Goal: Task Accomplishment & Management: Manage account settings

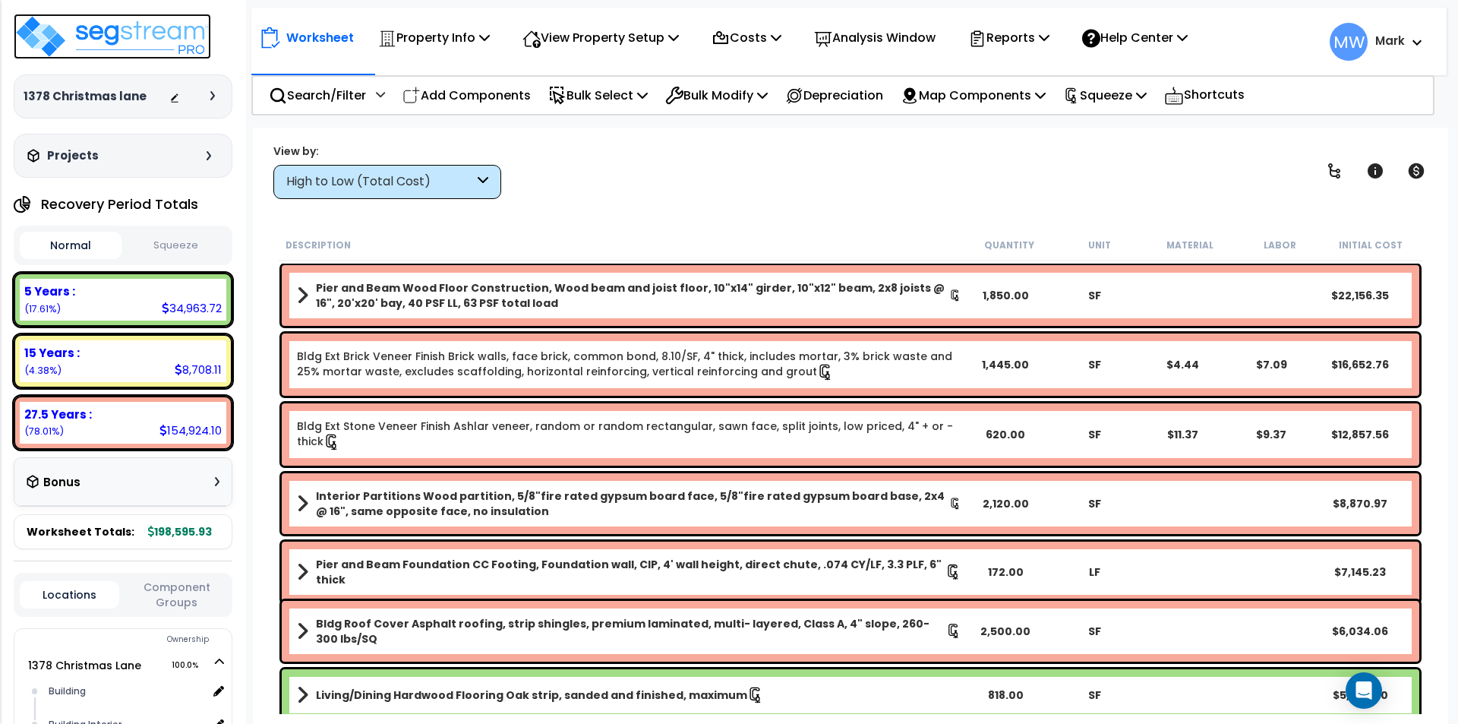
click at [110, 22] on img at bounding box center [112, 37] width 197 height 46
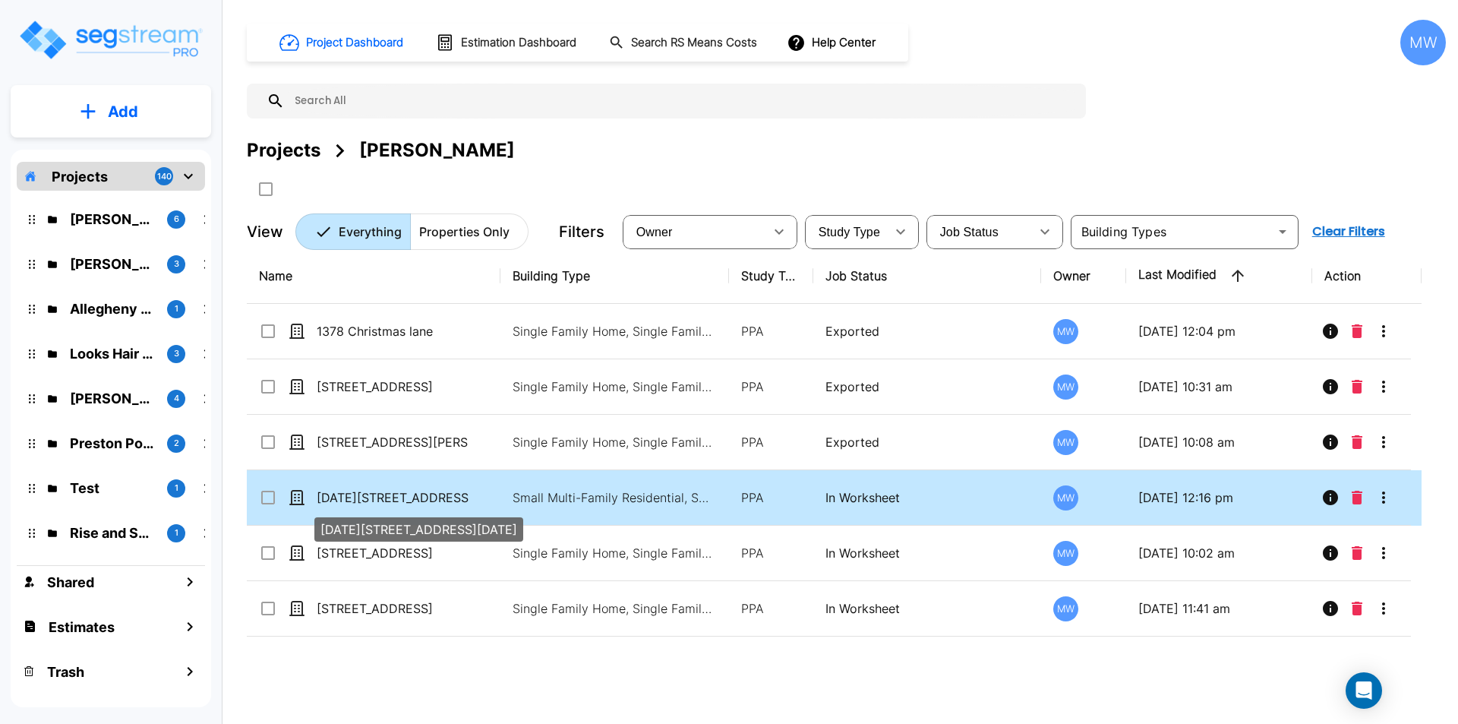
click at [390, 494] on p "[DATE][STREET_ADDRESS][DATE]" at bounding box center [393, 497] width 152 height 18
checkbox input "true"
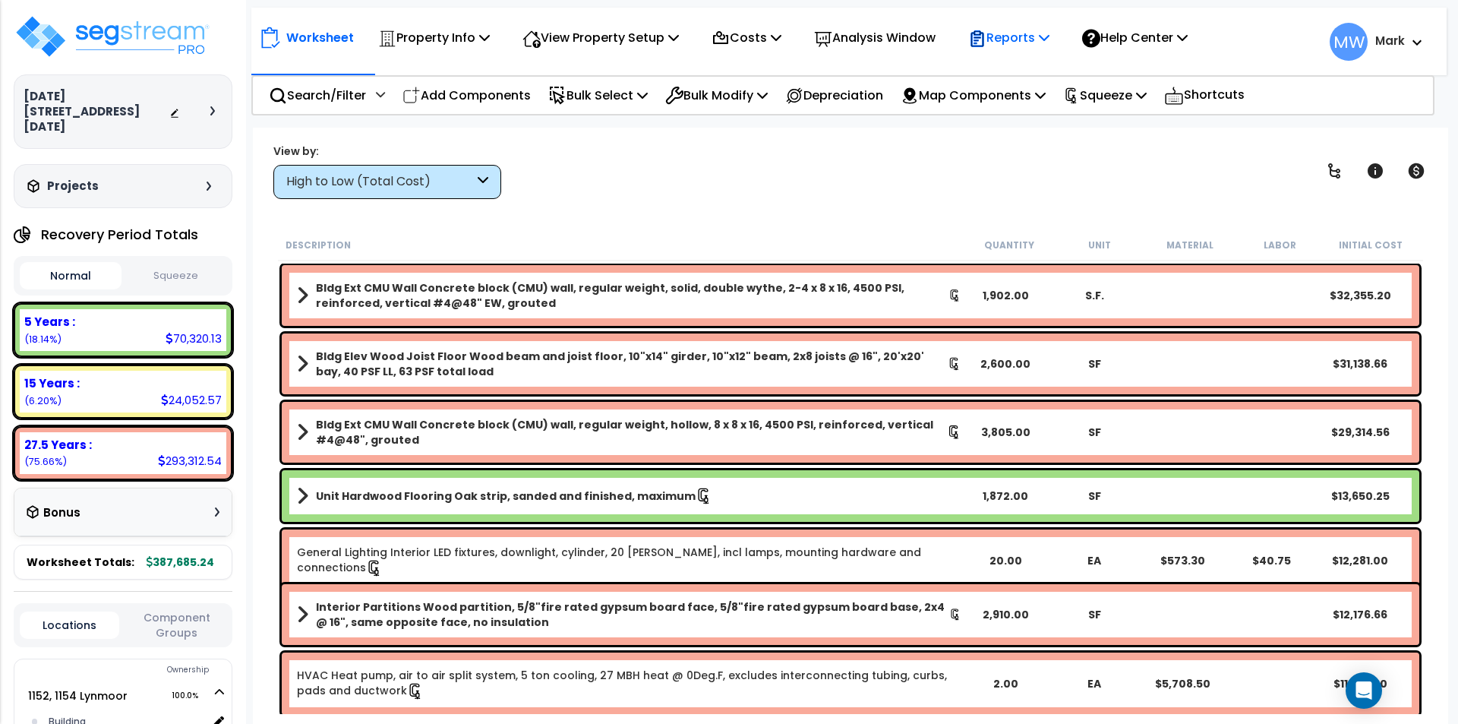
click at [1048, 38] on p "Reports" at bounding box center [1008, 37] width 81 height 21
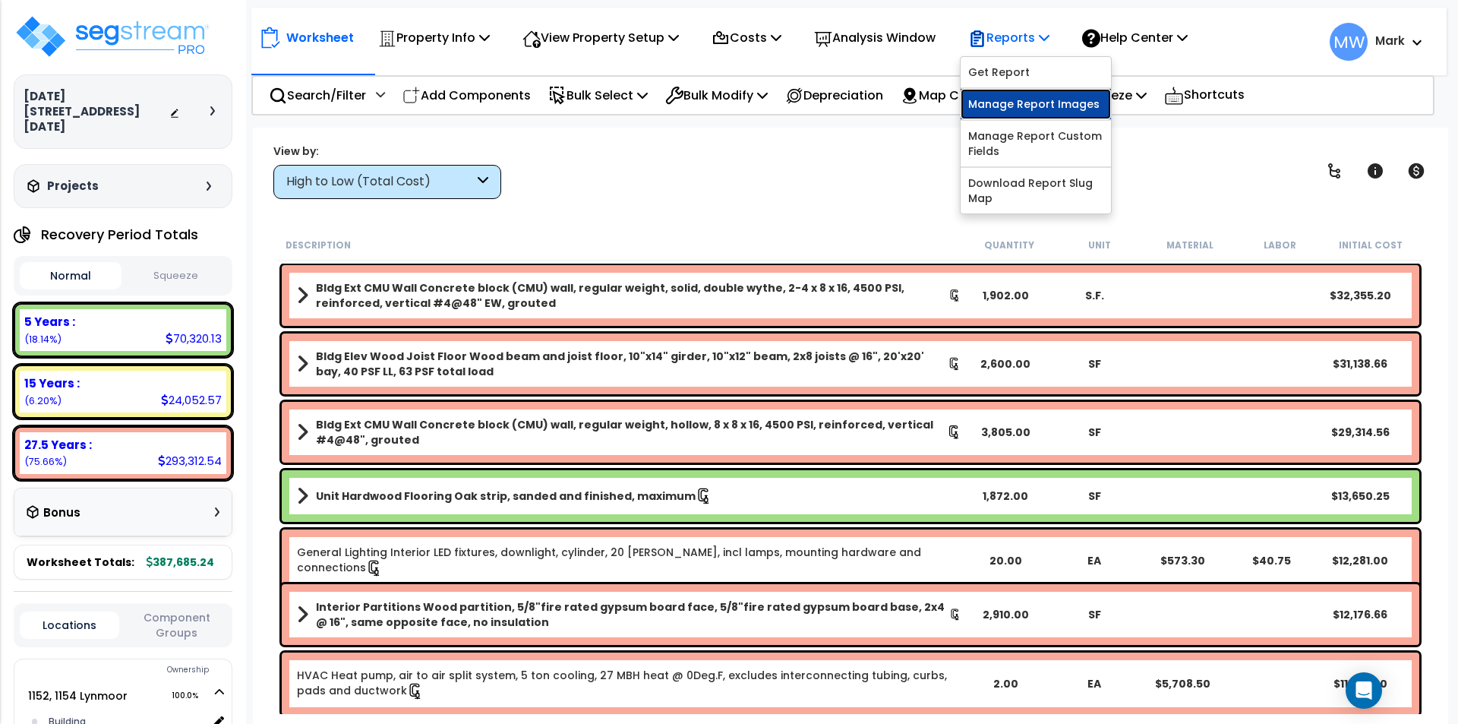
click at [1033, 91] on link "Manage Report Images" at bounding box center [1036, 104] width 150 height 30
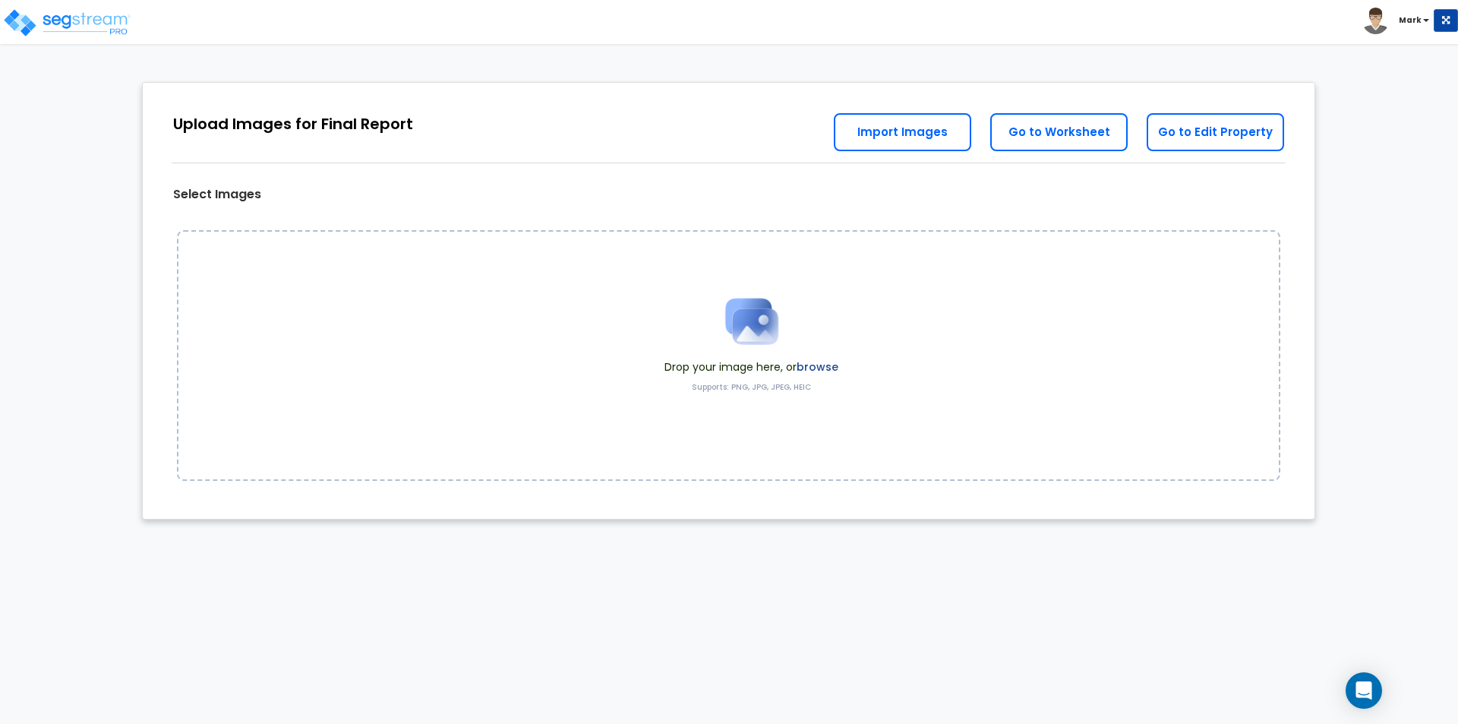
click at [826, 371] on label "browse" at bounding box center [818, 366] width 42 height 15
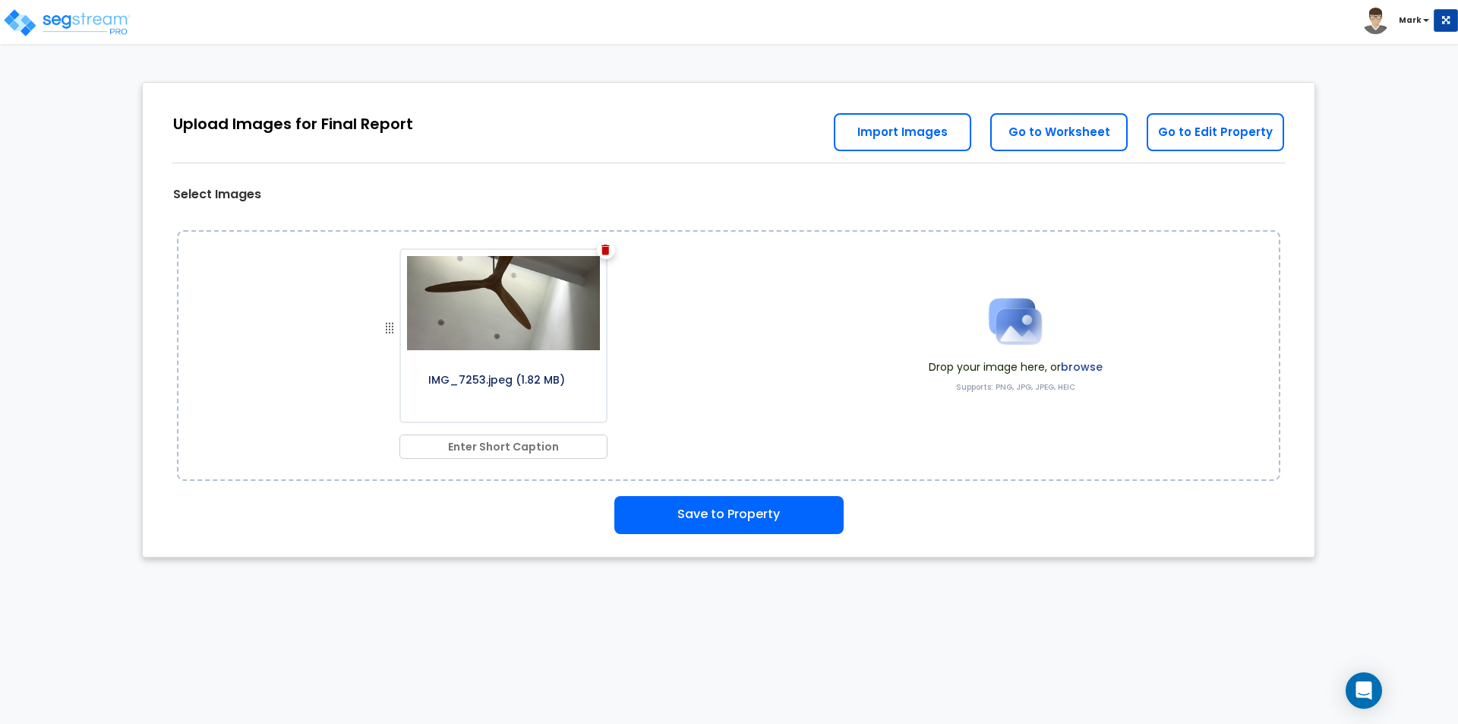
click at [1090, 362] on label "browse" at bounding box center [1082, 366] width 42 height 15
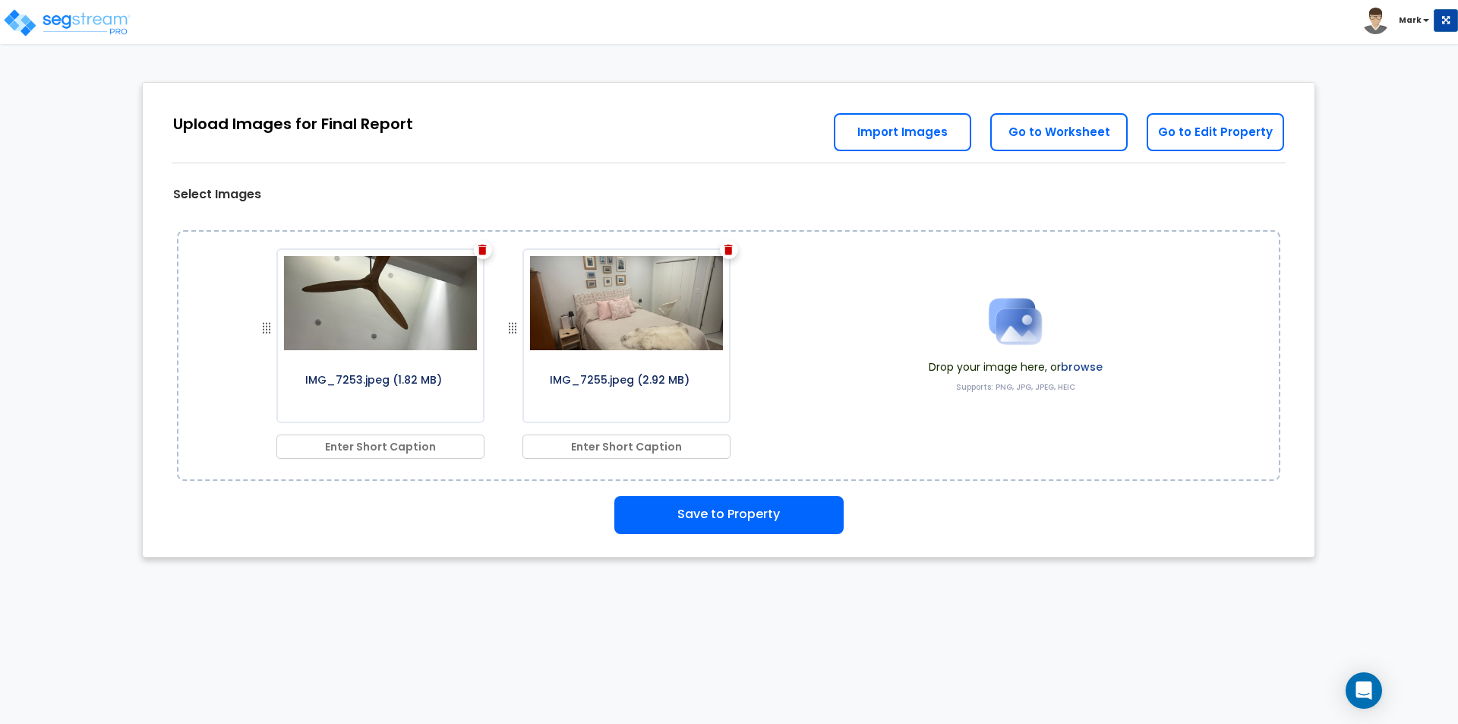
click at [1075, 362] on label "browse" at bounding box center [1082, 366] width 42 height 15
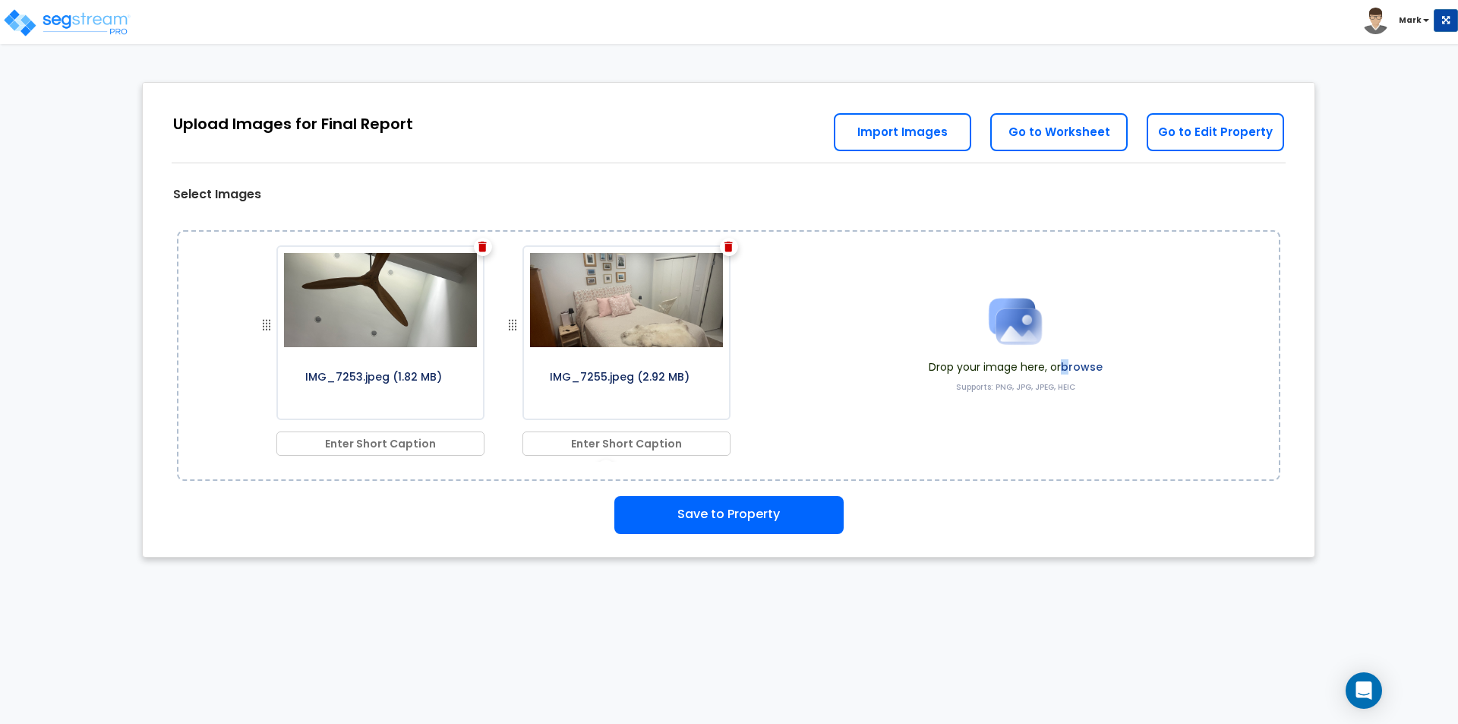
click at [1069, 365] on label "browse" at bounding box center [1082, 366] width 42 height 15
click at [1100, 364] on label "browse" at bounding box center [1082, 366] width 42 height 15
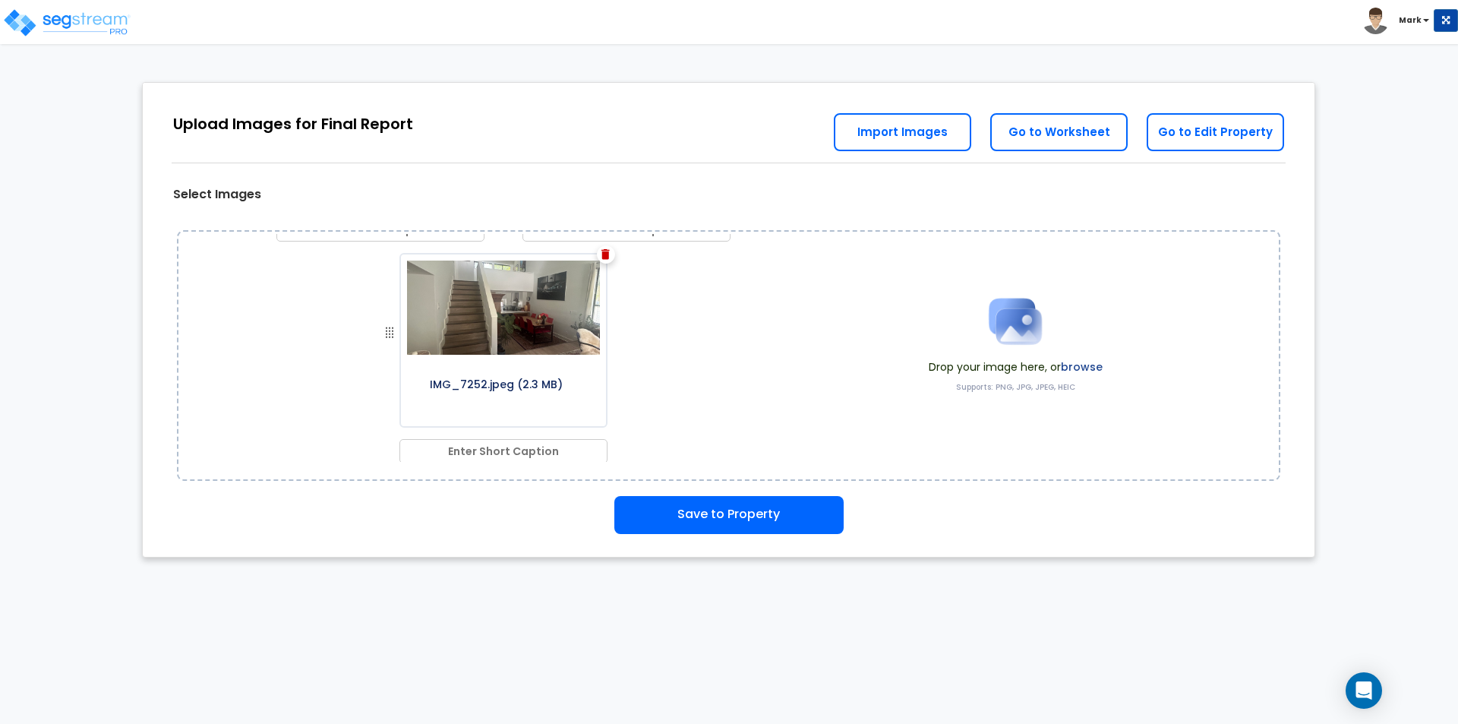
scroll to position [437, 0]
click at [1067, 366] on label "browse" at bounding box center [1082, 366] width 42 height 15
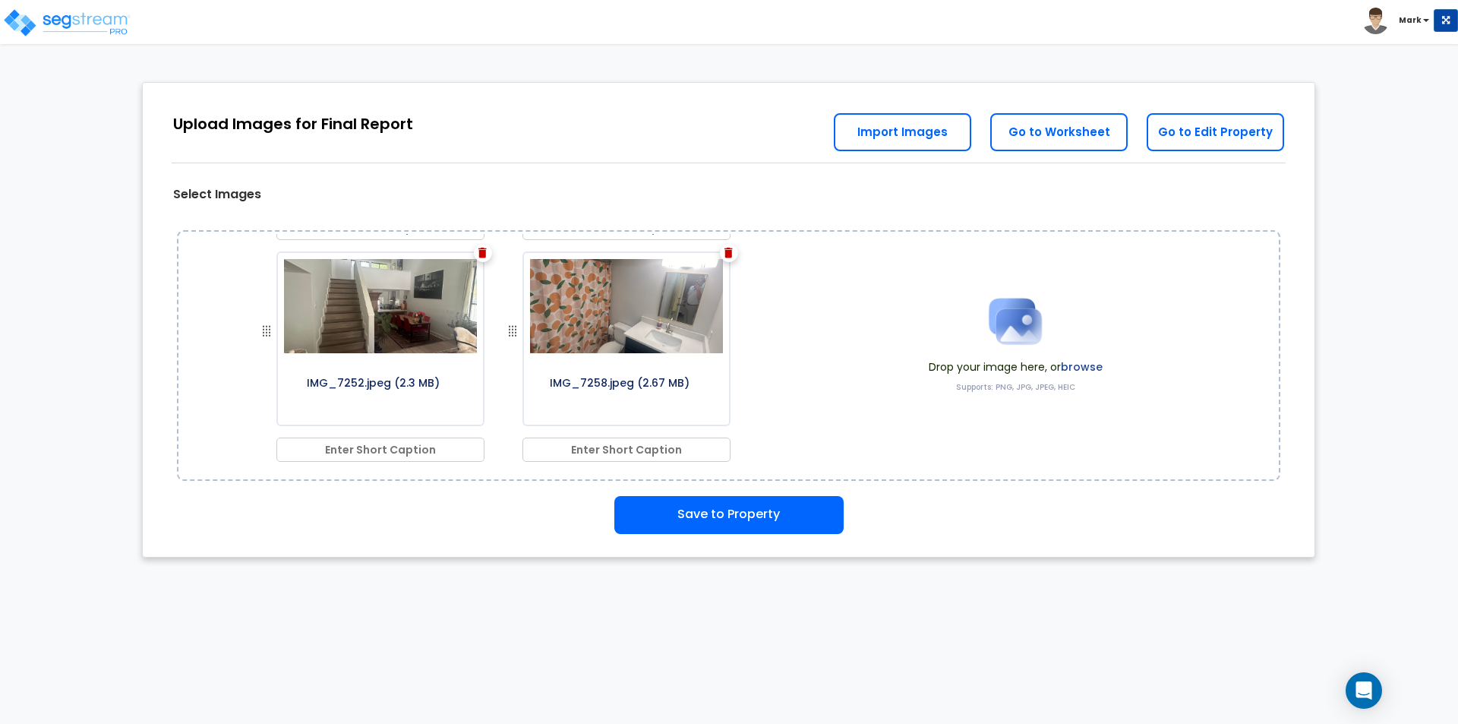
click at [725, 250] on img at bounding box center [729, 253] width 8 height 11
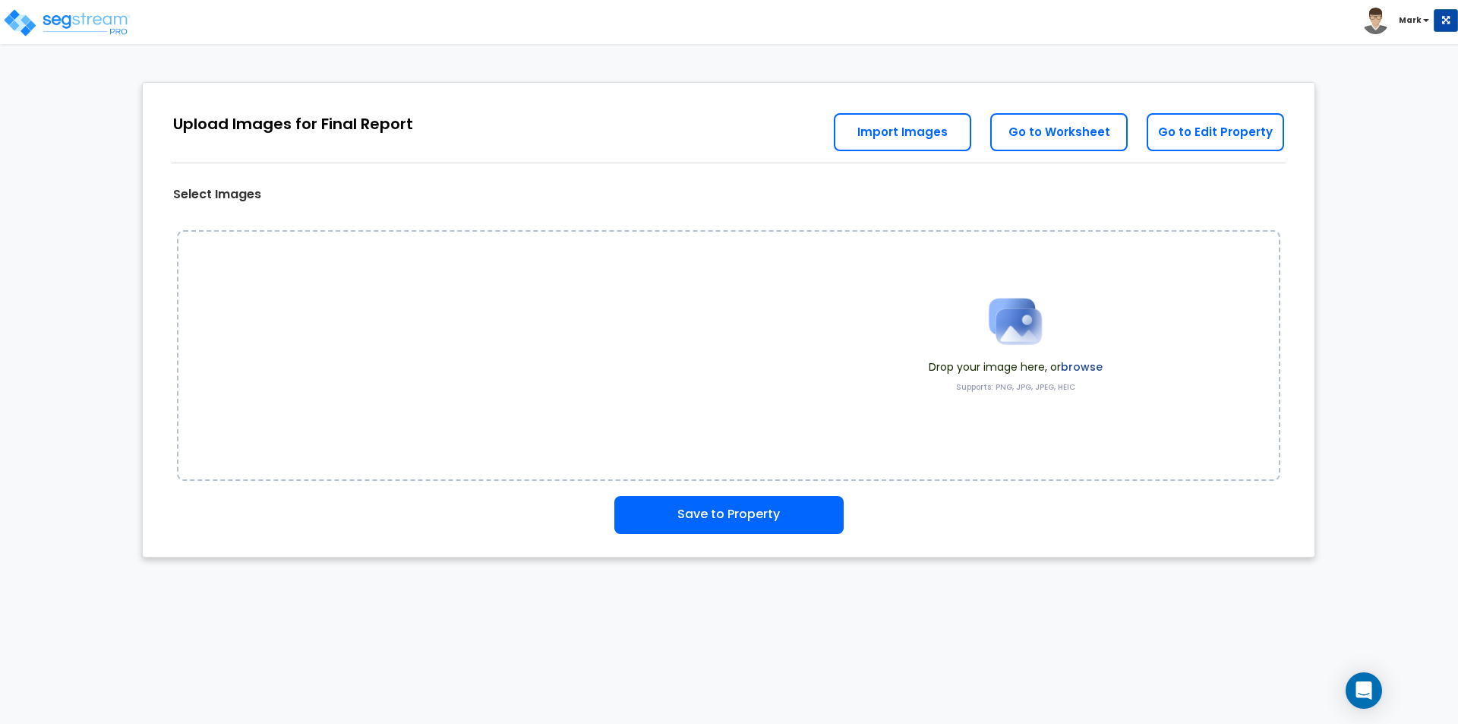
scroll to position [0, 0]
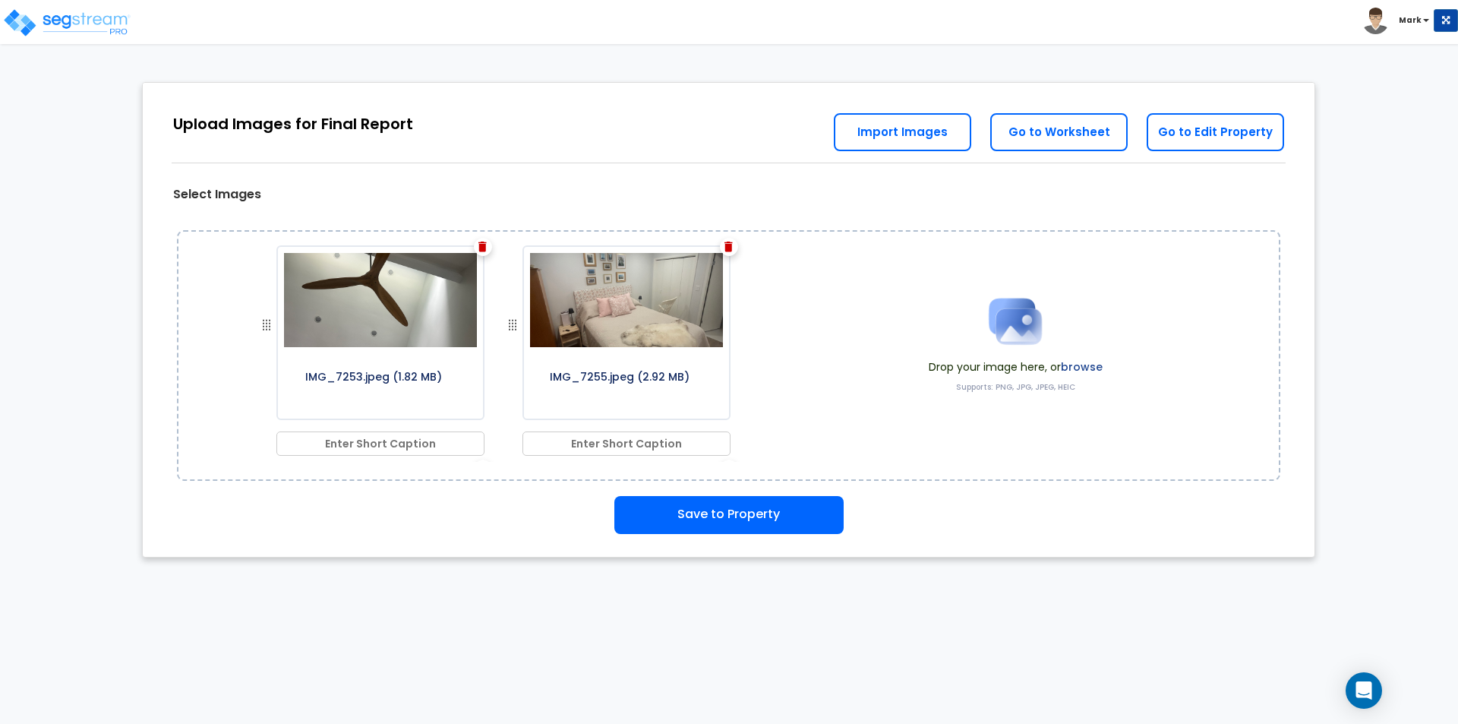
click at [1075, 367] on label "browse" at bounding box center [1082, 366] width 42 height 15
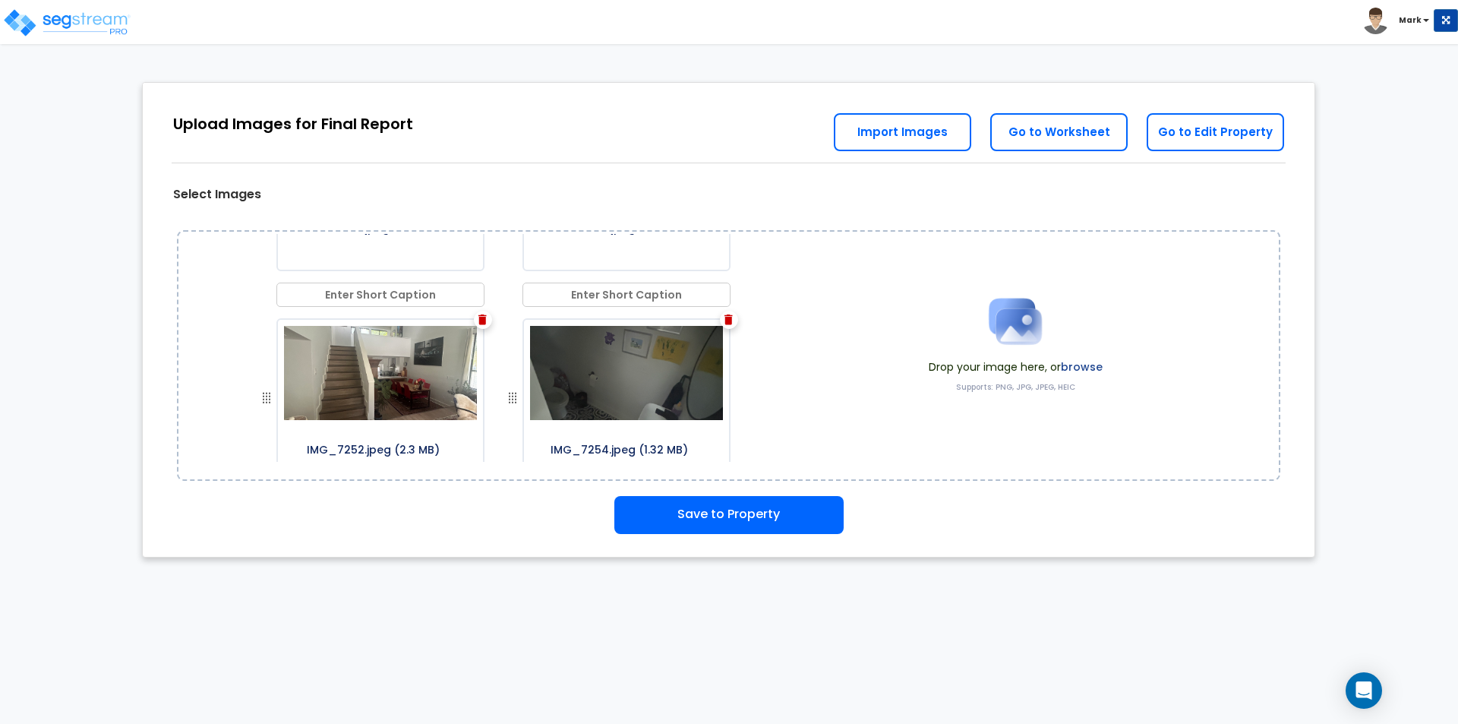
scroll to position [437, 0]
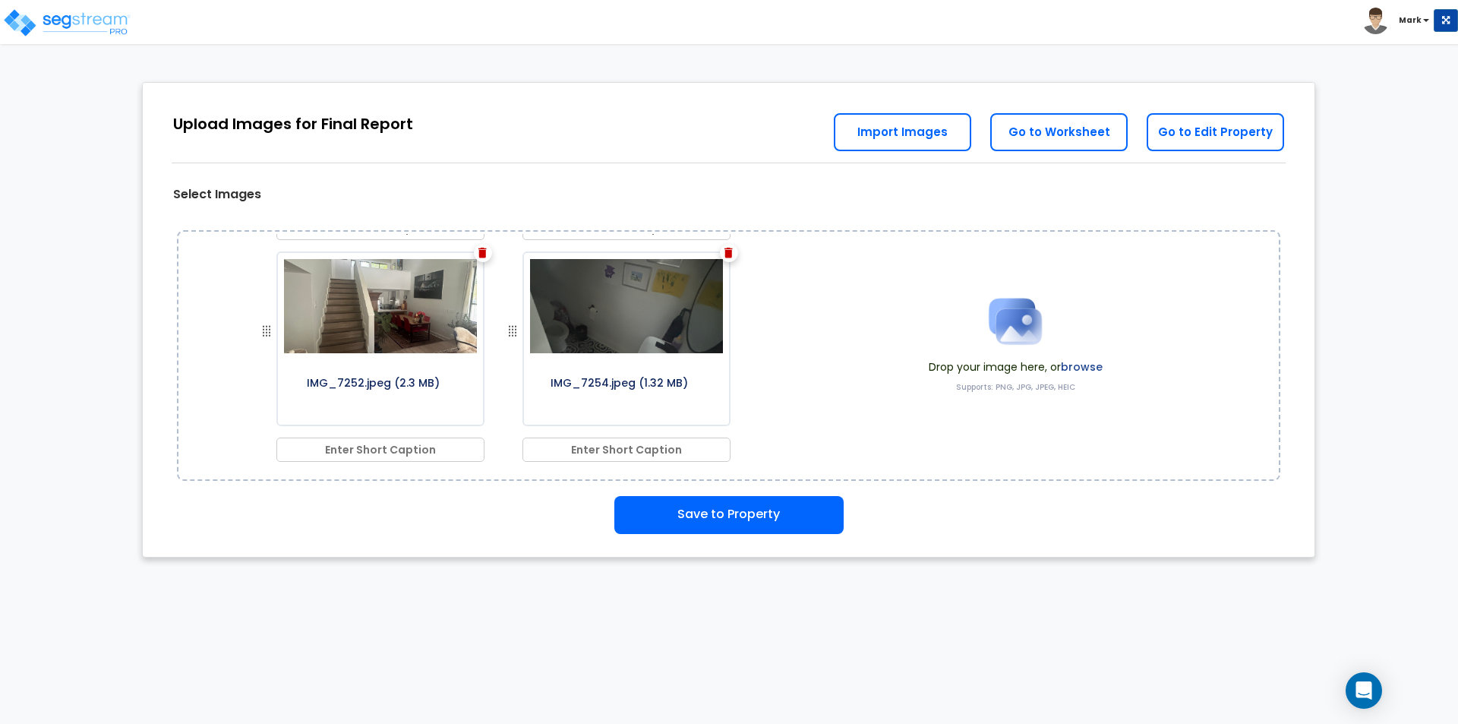
click at [1090, 362] on label "browse" at bounding box center [1082, 366] width 42 height 15
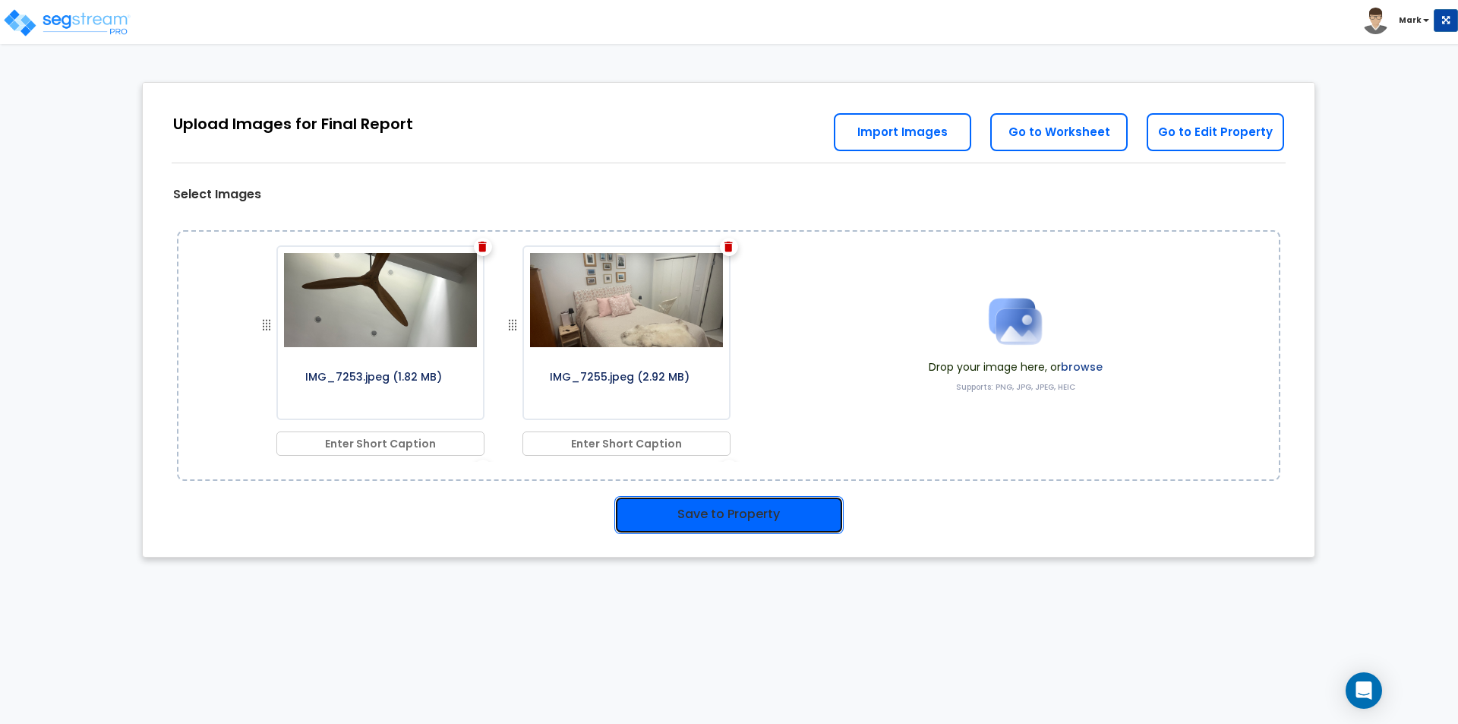
click at [759, 505] on button "Save to Property" at bounding box center [728, 515] width 229 height 38
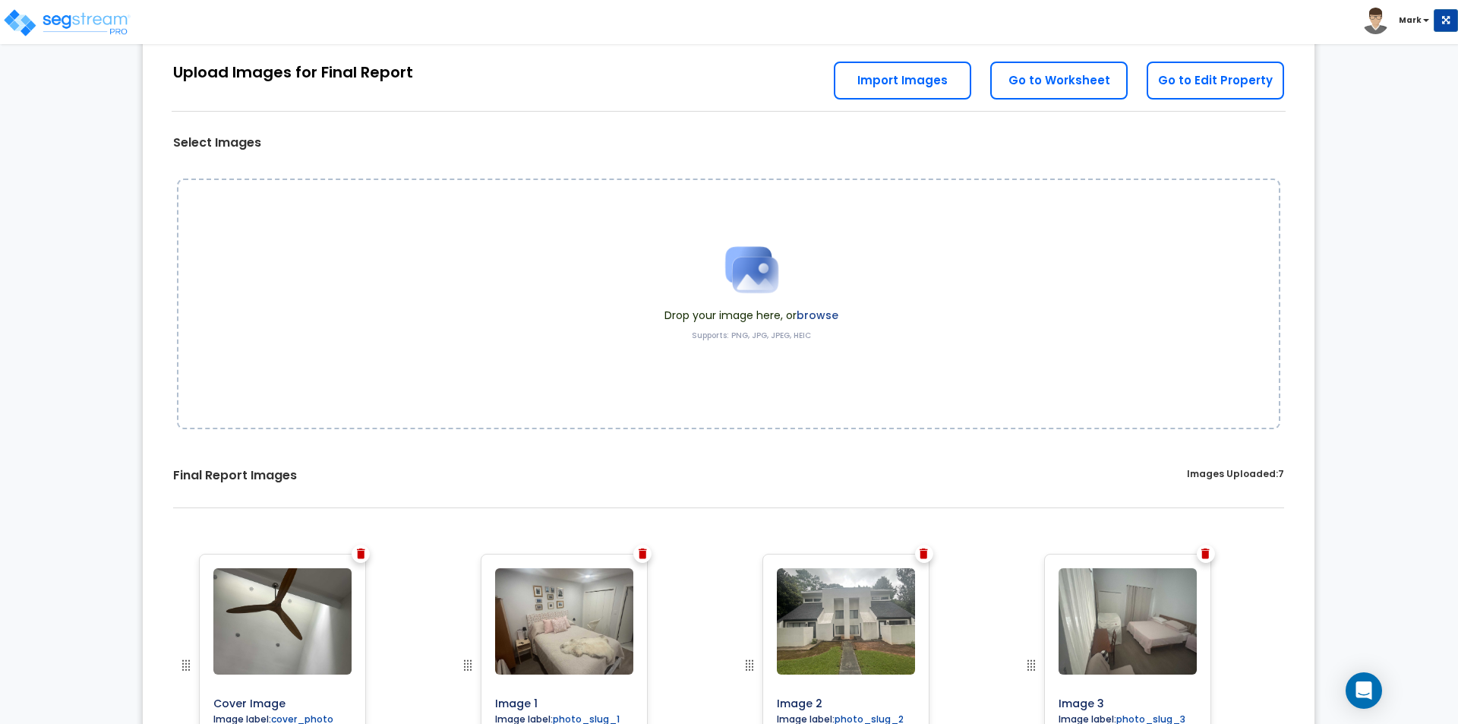
scroll to position [435, 0]
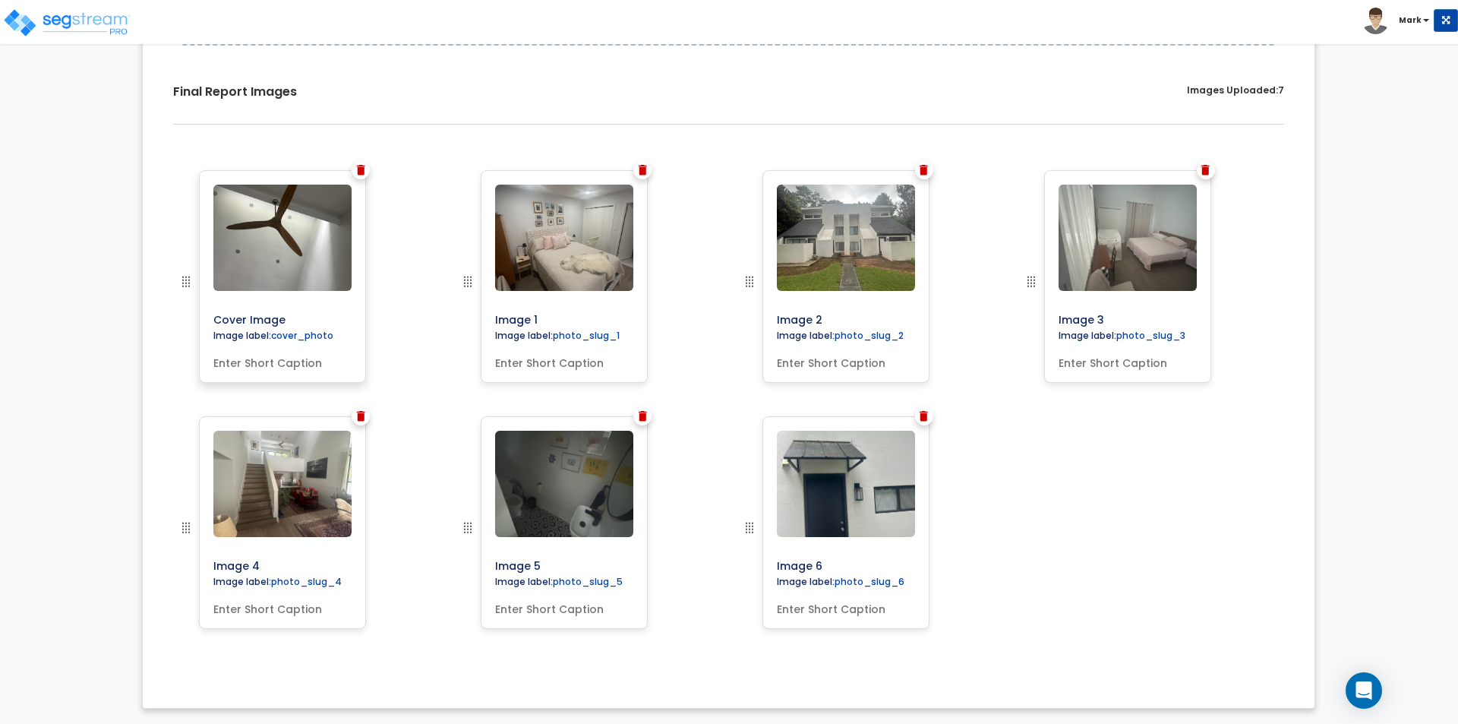
click at [264, 357] on input "text" at bounding box center [282, 359] width 150 height 21
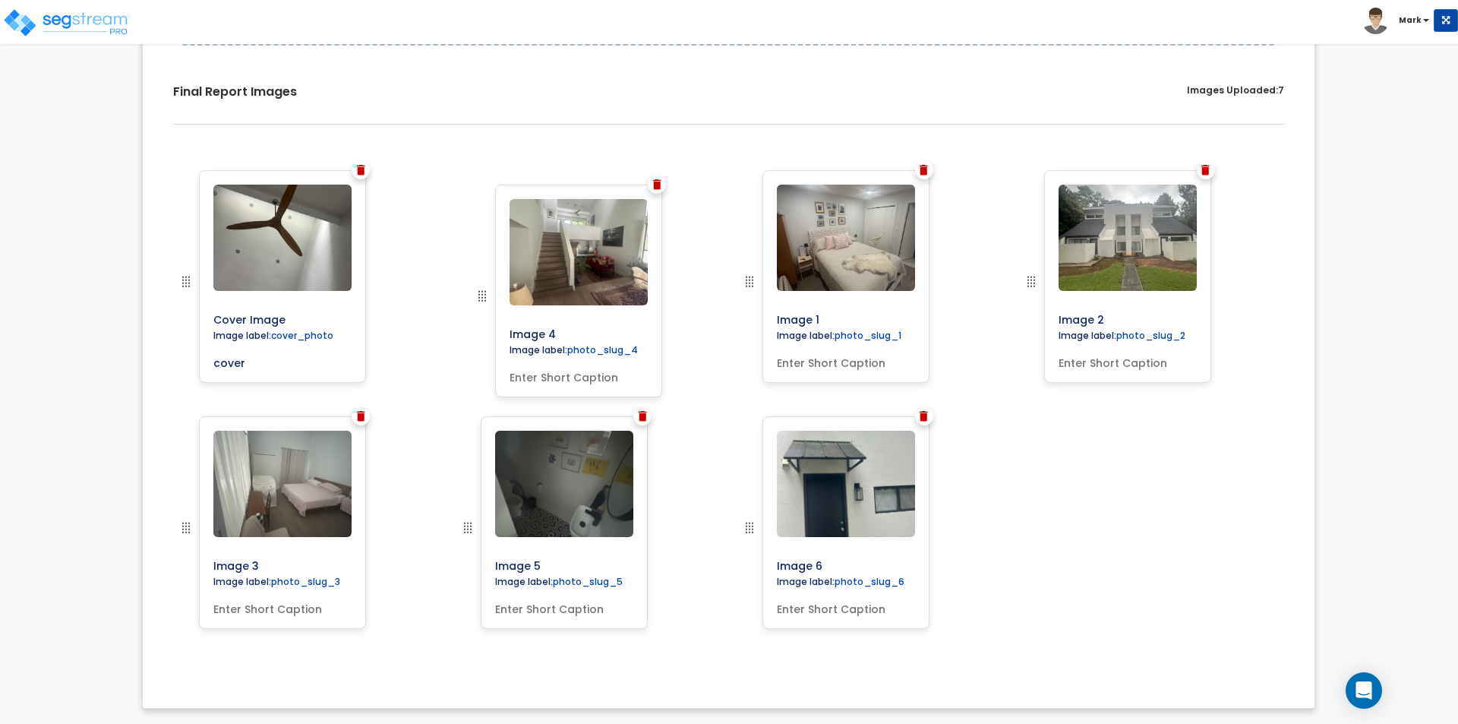
drag, startPoint x: 185, startPoint y: 529, endPoint x: 482, endPoint y: 298, distance: 376.0
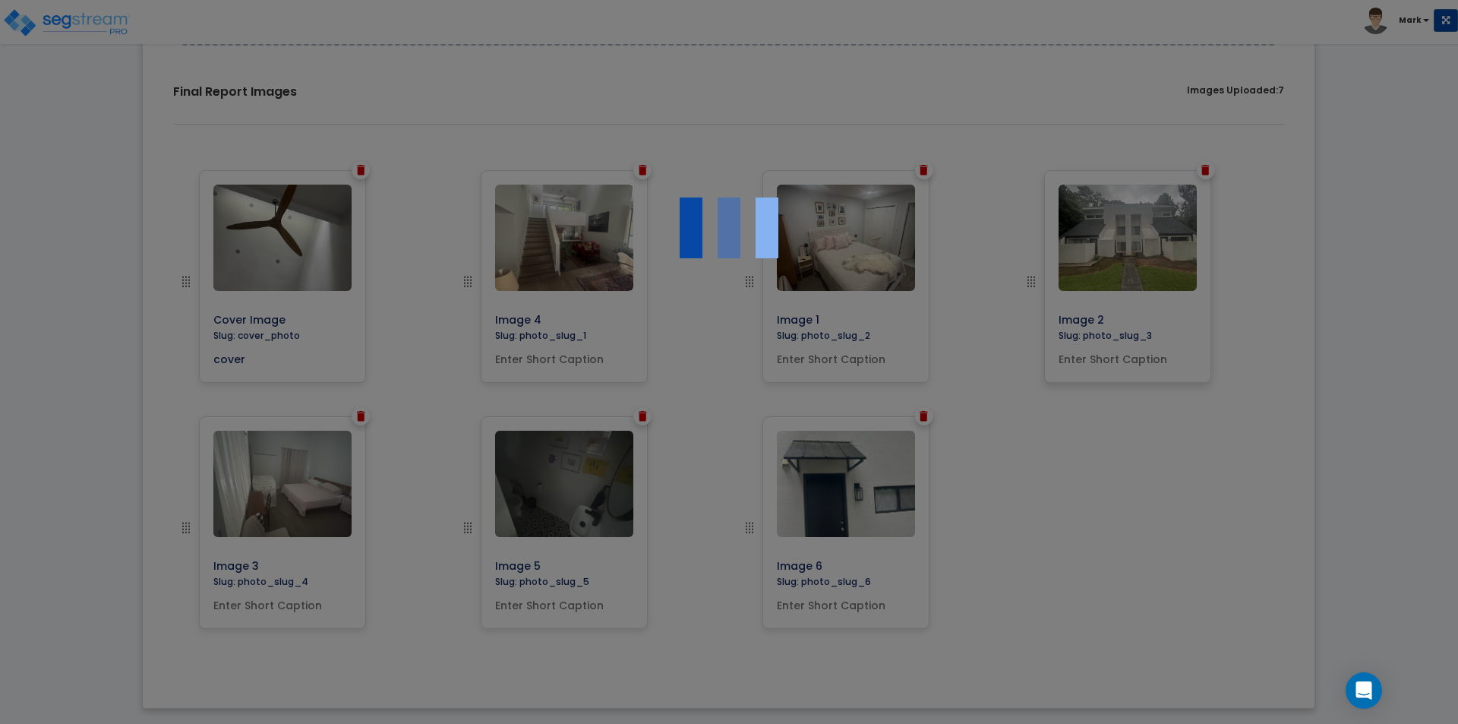
type input "cover"
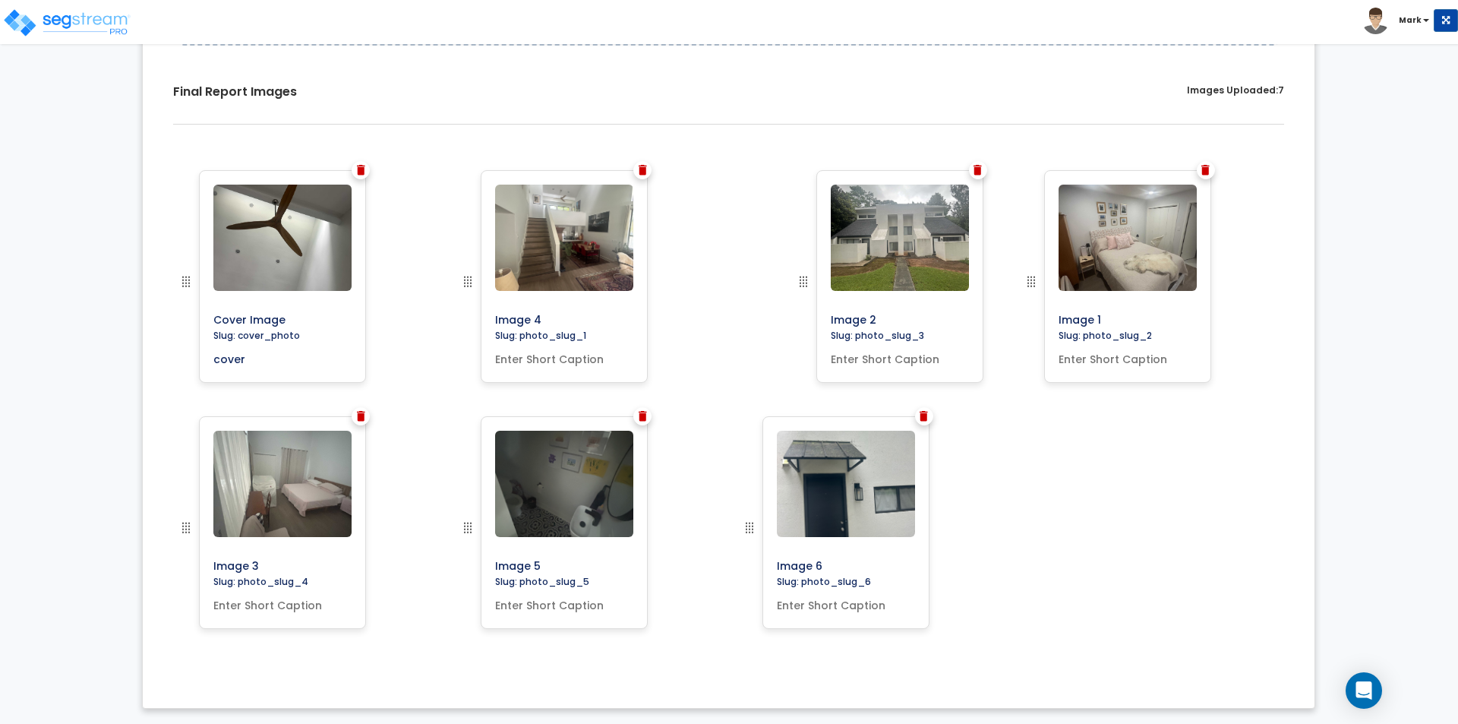
drag, startPoint x: 1028, startPoint y: 281, endPoint x: 800, endPoint y: 276, distance: 228.6
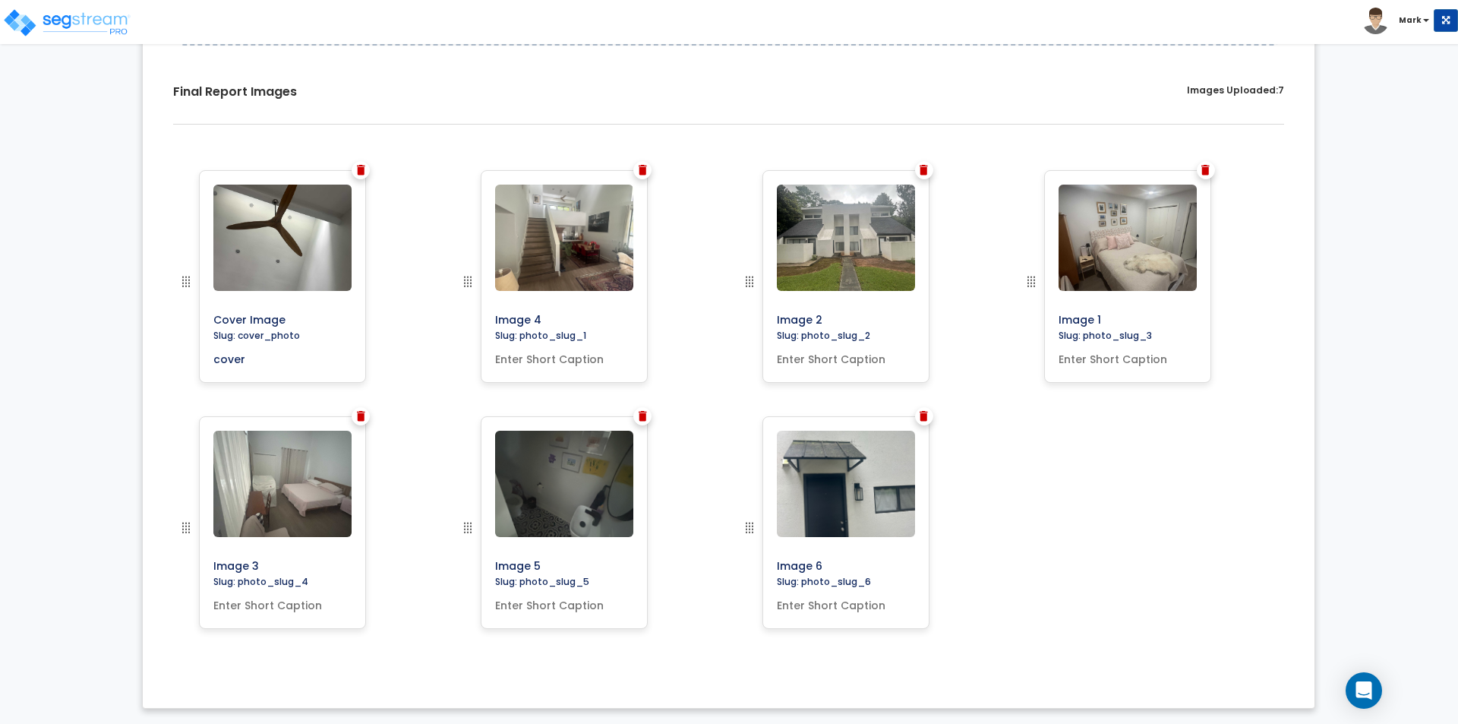
drag, startPoint x: 546, startPoint y: 317, endPoint x: 460, endPoint y: 314, distance: 85.9
click at [460, 314] on div at bounding box center [491, 293] width 65 height 246
type input "Living Room"
click at [559, 356] on input "text" at bounding box center [564, 356] width 150 height 21
type input "Living Room"
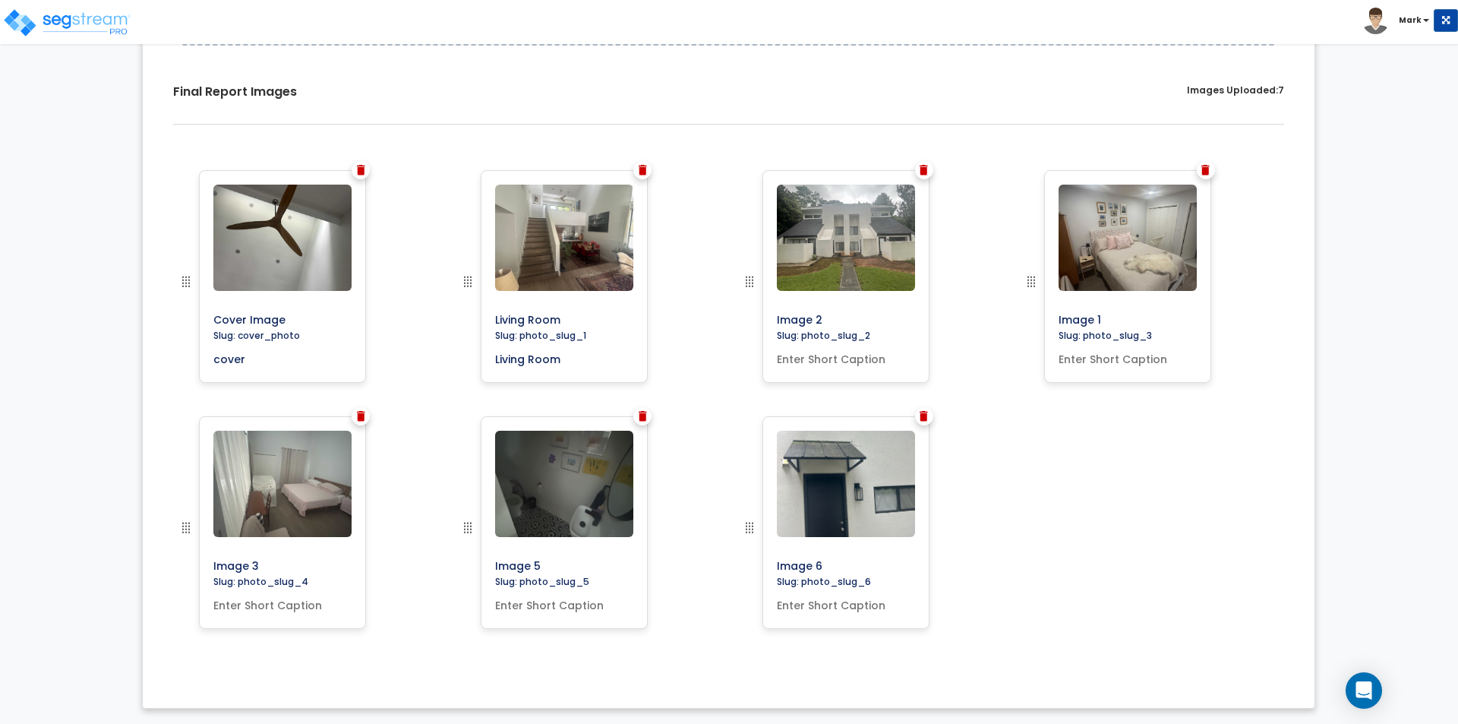
drag, startPoint x: 833, startPoint y: 318, endPoint x: 733, endPoint y: 316, distance: 100.3
click at [733, 316] on div "Image 2" at bounding box center [870, 293] width 282 height 246
type input "Front of Building"
click at [842, 358] on input "text" at bounding box center [846, 356] width 150 height 21
type input "Front of Building"
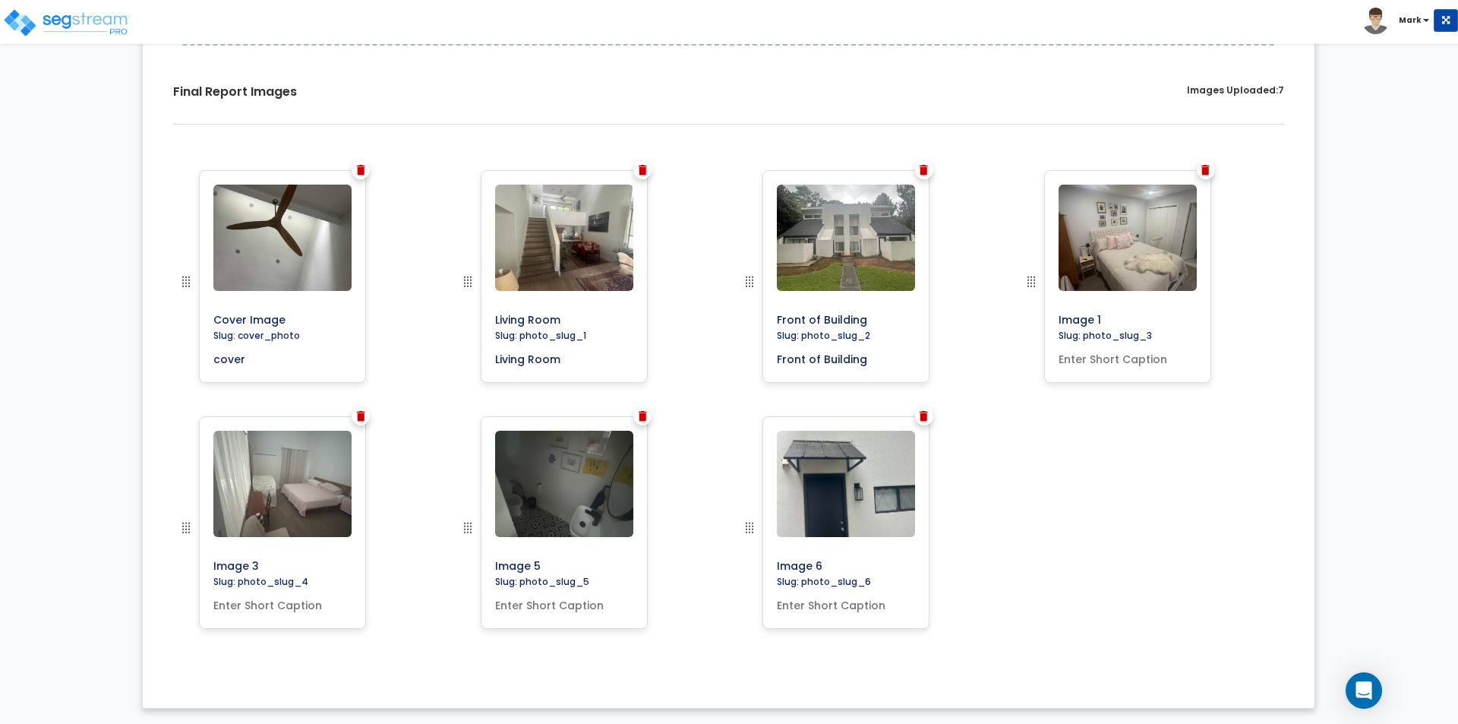
drag, startPoint x: 1125, startPoint y: 323, endPoint x: 987, endPoint y: 314, distance: 137.7
click at [987, 170] on div "Cover Image" at bounding box center [729, 170] width 1126 height 0
type input "Bedroom"
click at [1081, 354] on input "text" at bounding box center [1128, 356] width 150 height 21
type input "b"
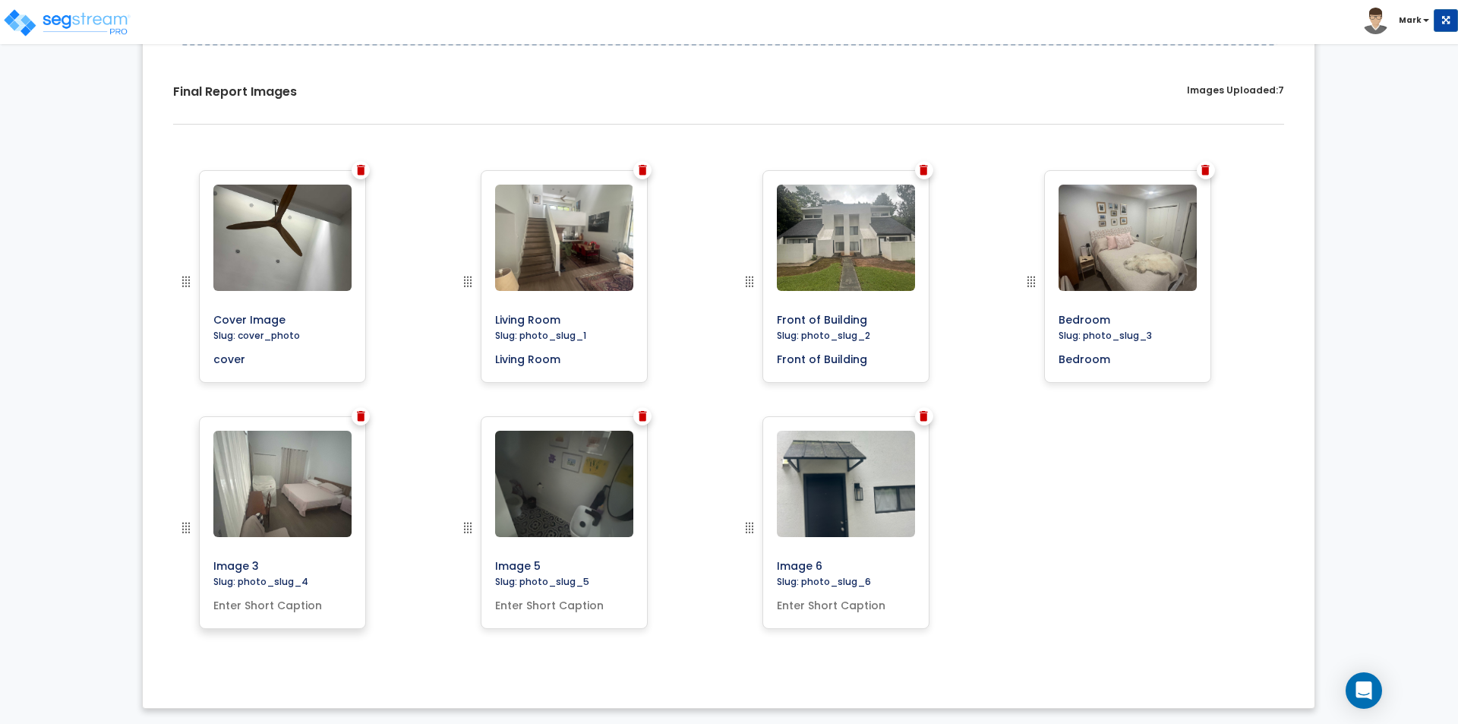
type input "Bedroom"
drag, startPoint x: 260, startPoint y: 567, endPoint x: 164, endPoint y: 551, distance: 97.6
click at [165, 551] on div "Cover Image Slug: cover_photo cover Living Room" at bounding box center [728, 416] width 1149 height 515
type input "Bedroom"
click at [245, 602] on input "text" at bounding box center [282, 602] width 150 height 21
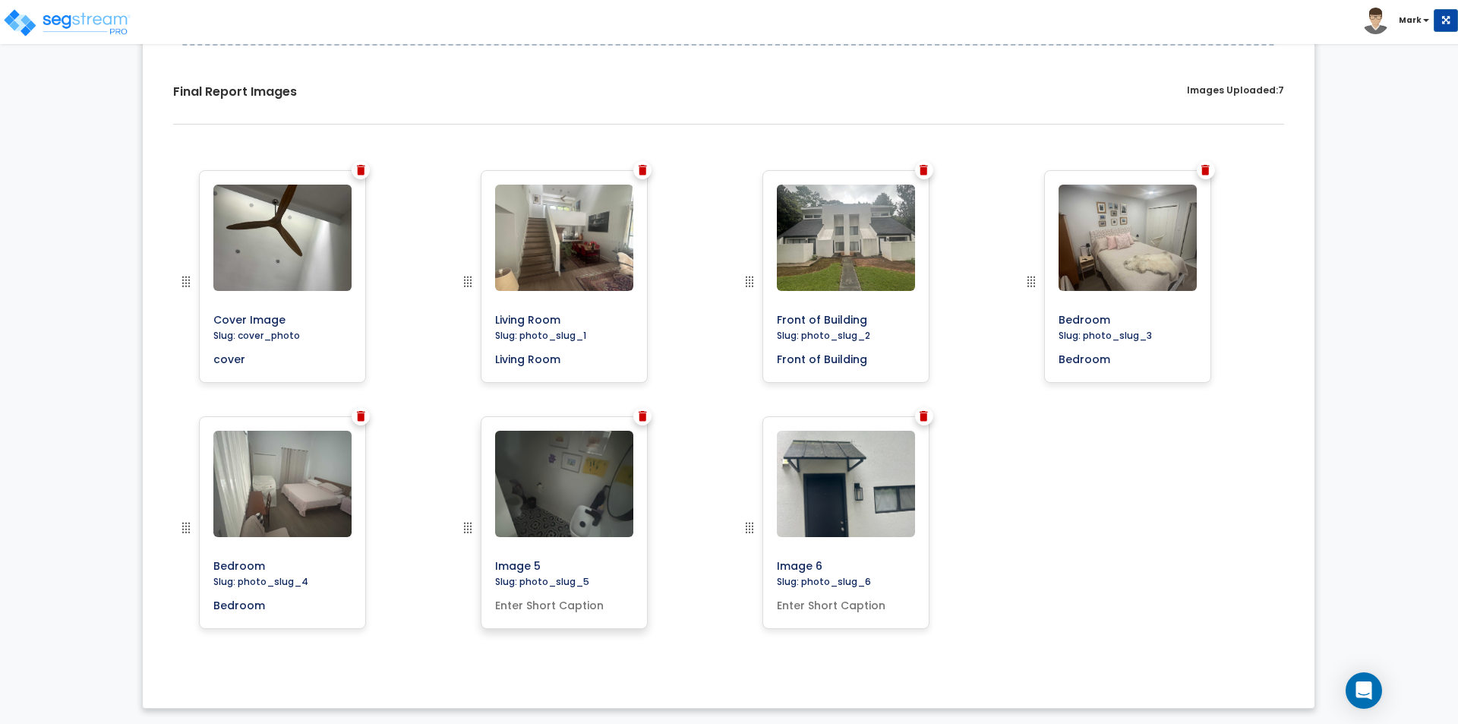
type input "Bedroom"
drag, startPoint x: 540, startPoint y: 567, endPoint x: 438, endPoint y: 566, distance: 101.8
click at [438, 170] on div "Cover Image" at bounding box center [729, 170] width 1126 height 0
type input "Bathroom"
click at [529, 607] on input "text" at bounding box center [564, 602] width 150 height 21
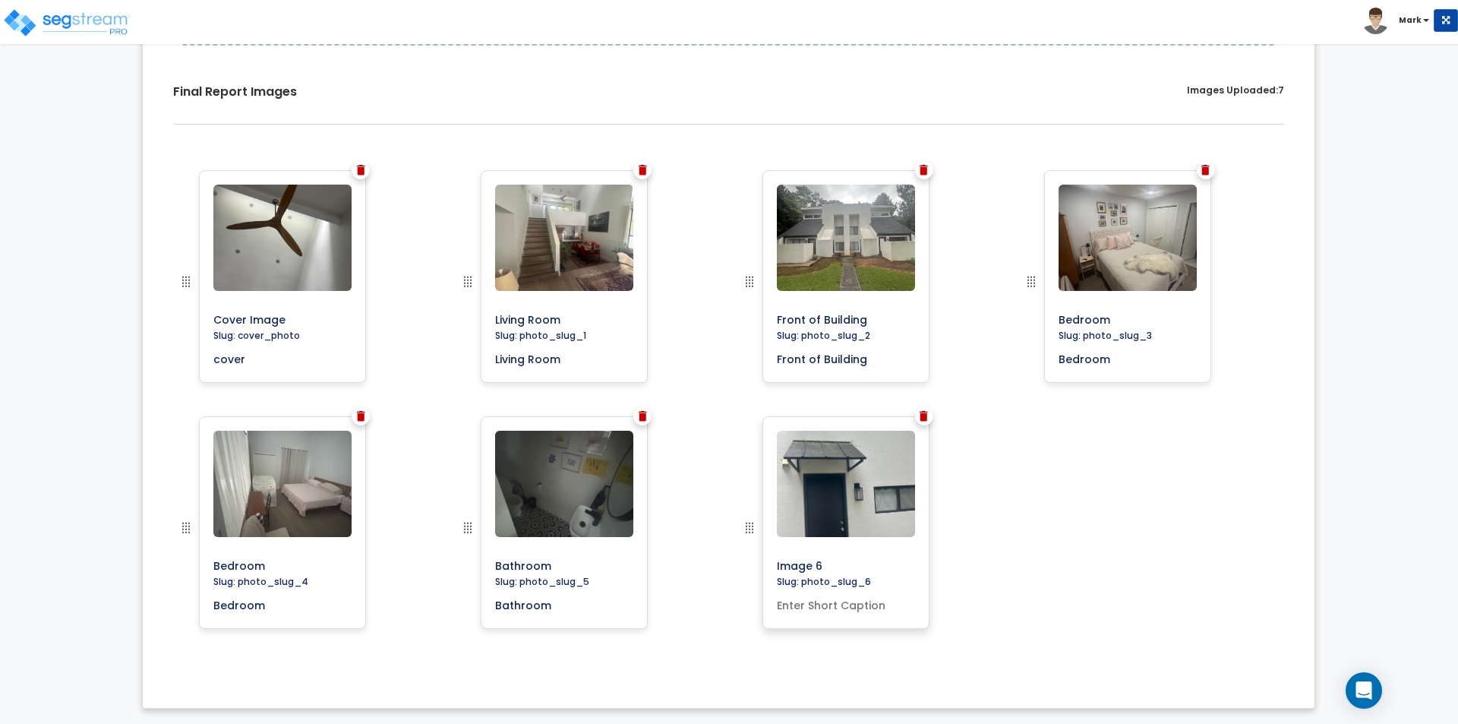
type input "Bathroom"
drag, startPoint x: 823, startPoint y: 567, endPoint x: 731, endPoint y: 560, distance: 91.4
click at [731, 560] on div "Image 6" at bounding box center [870, 539] width 282 height 246
type input "Back Door"
click at [823, 600] on input "text" at bounding box center [846, 602] width 150 height 21
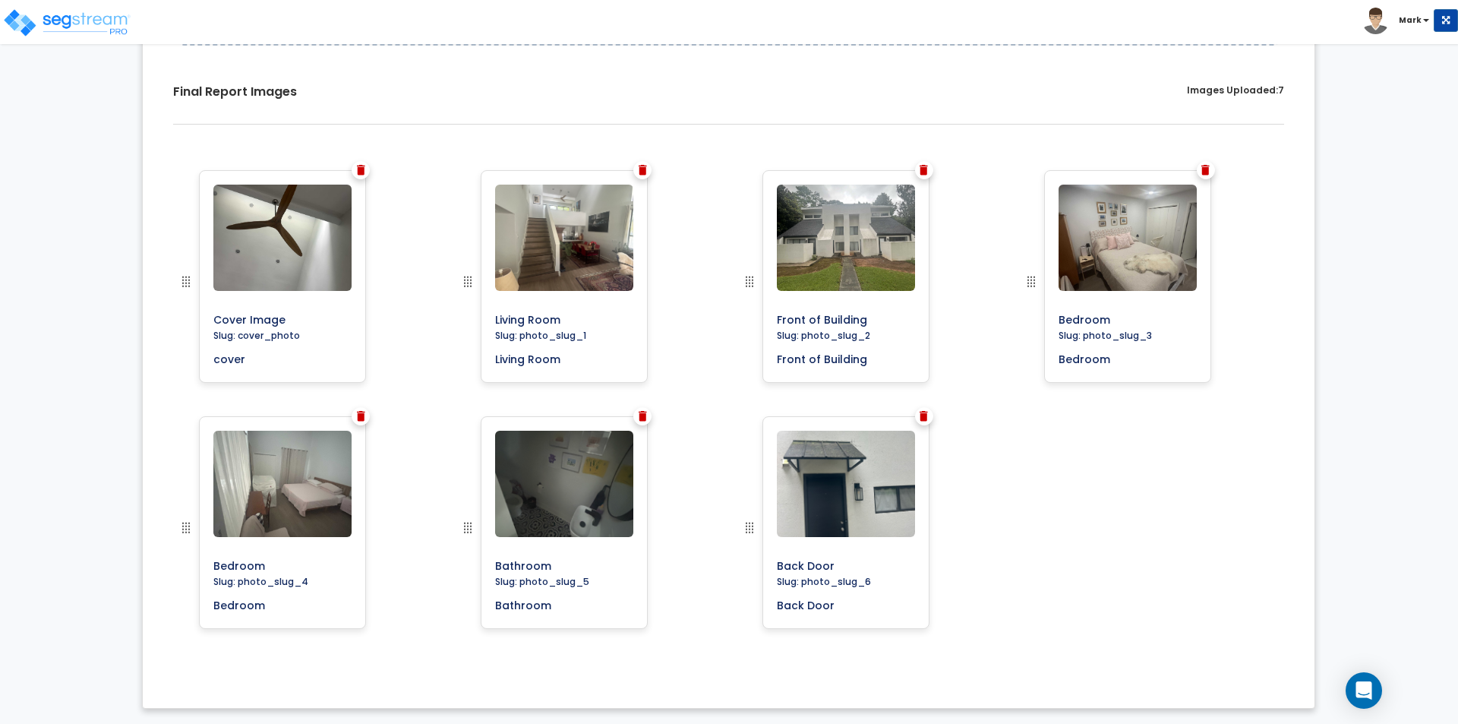
type input "Back Door"
click at [987, 584] on div "Back Door" at bounding box center [870, 539] width 282 height 246
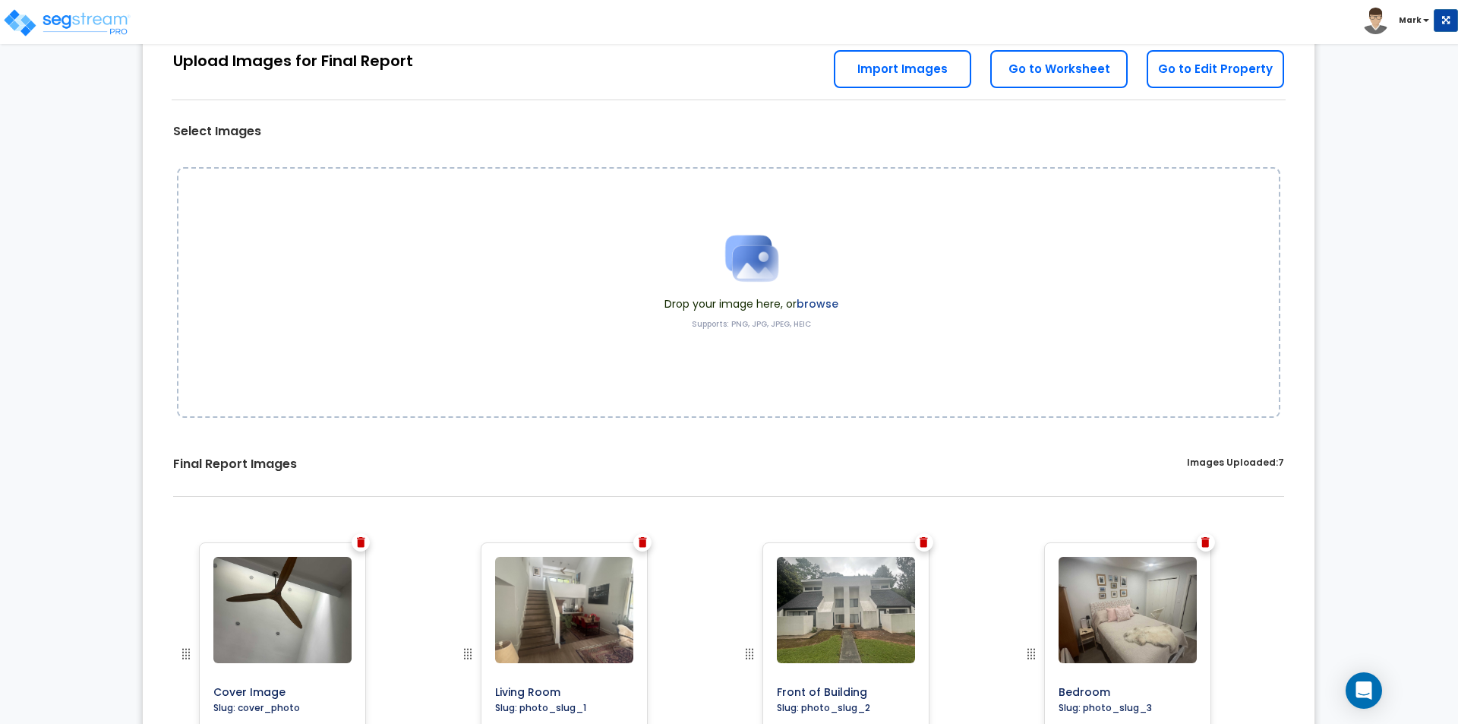
scroll to position [0, 0]
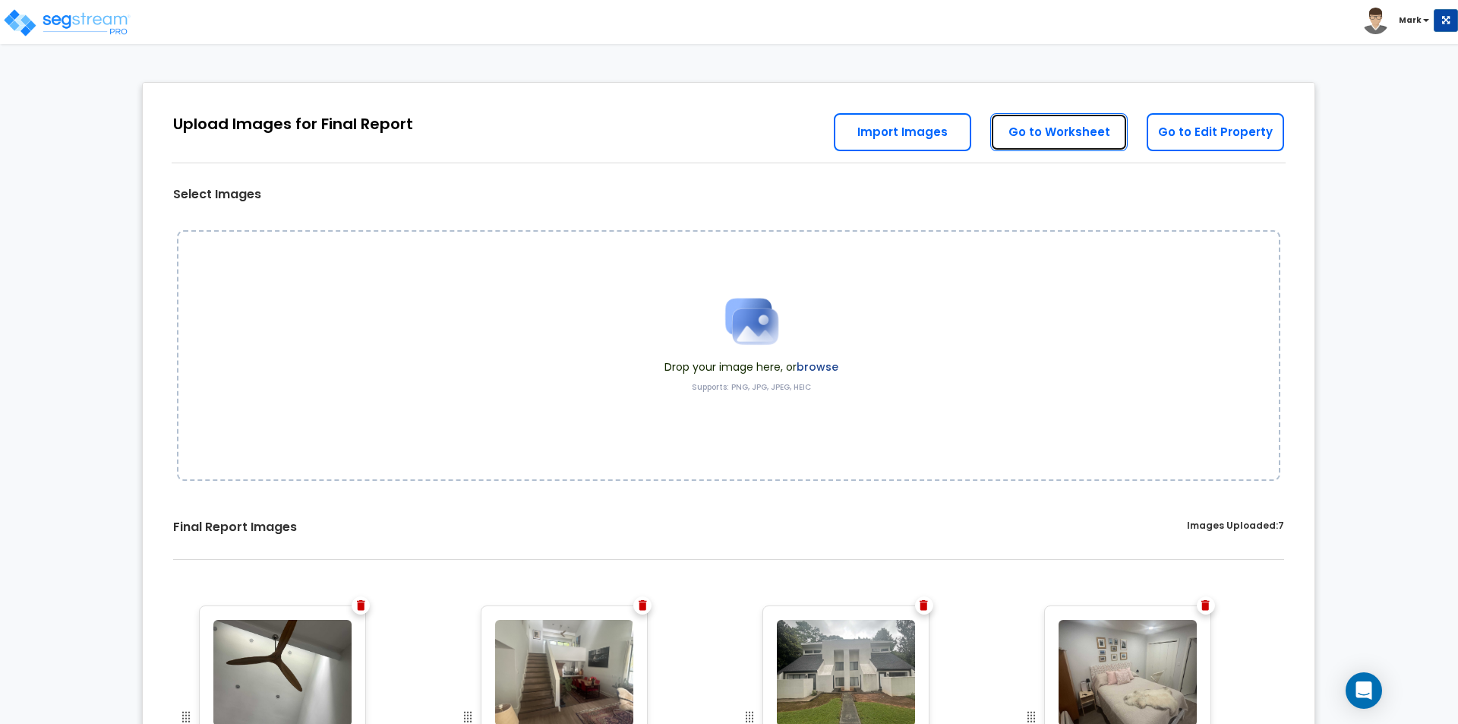
click at [1040, 116] on link "Go to Worksheet" at bounding box center [1058, 132] width 137 height 38
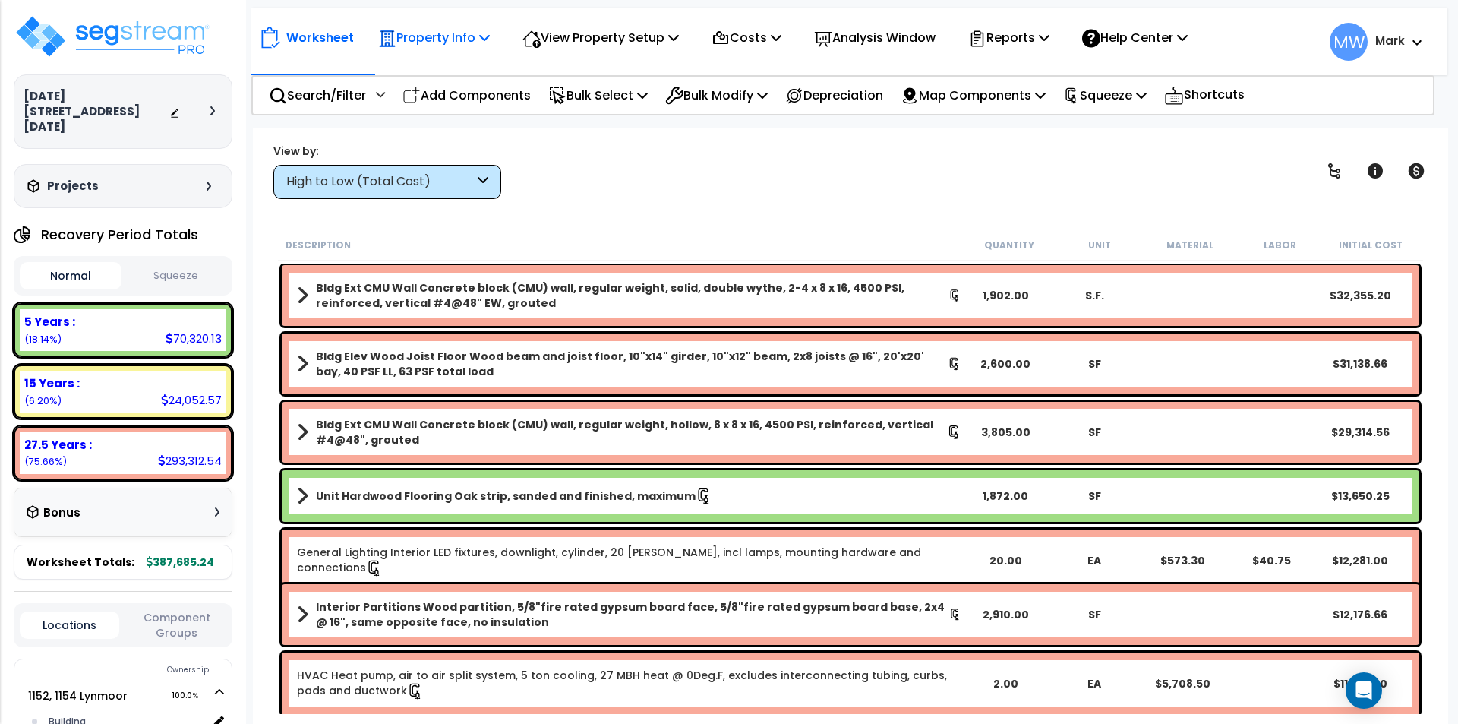
click at [447, 21] on div "Property Info" at bounding box center [434, 38] width 112 height 36
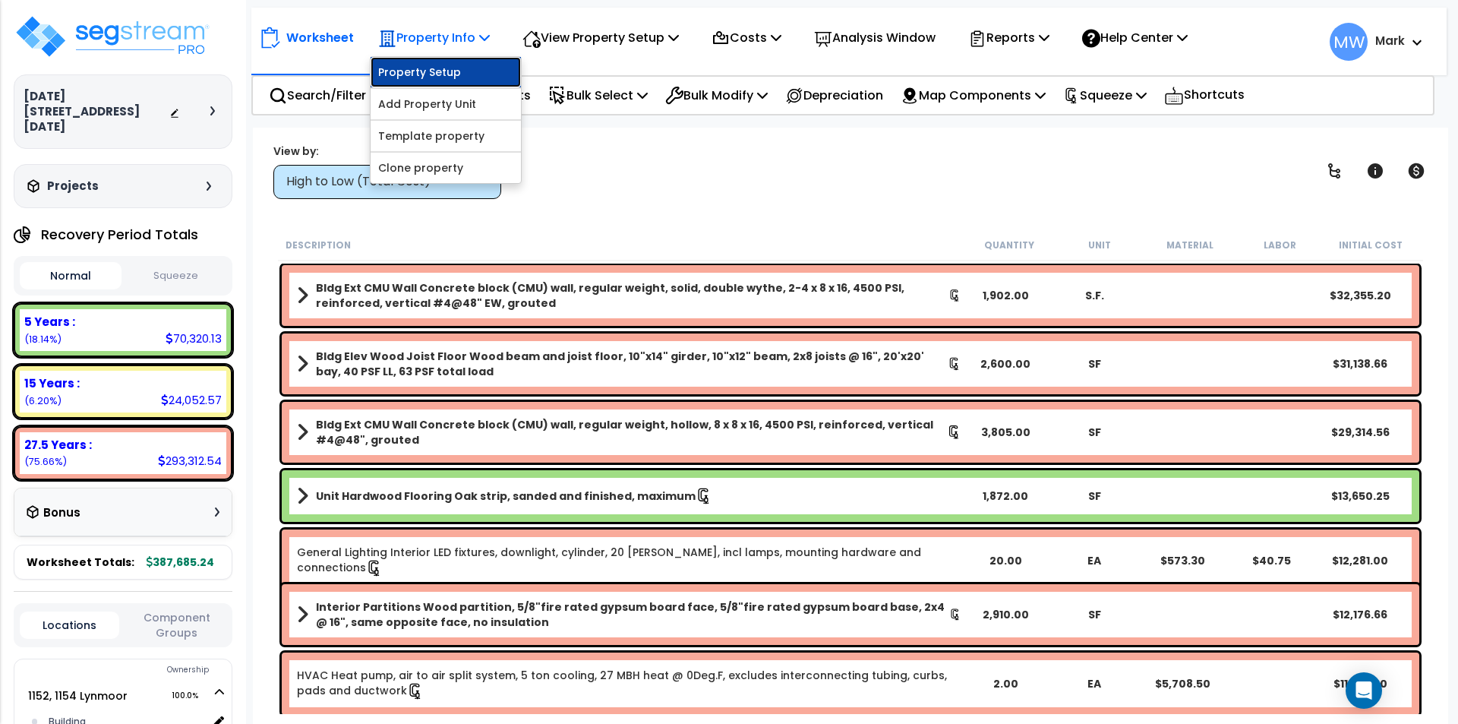
click at [463, 68] on link "Property Setup" at bounding box center [446, 72] width 150 height 30
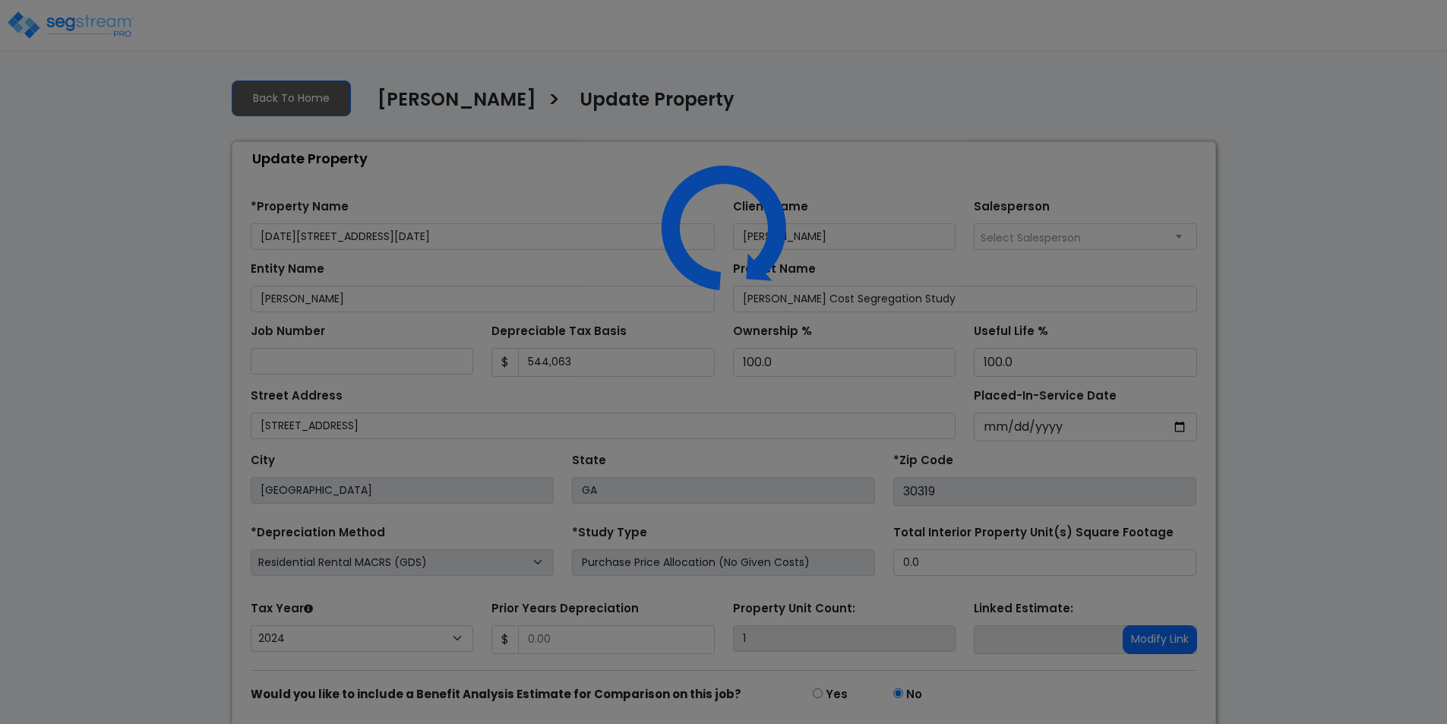
select select "2024"
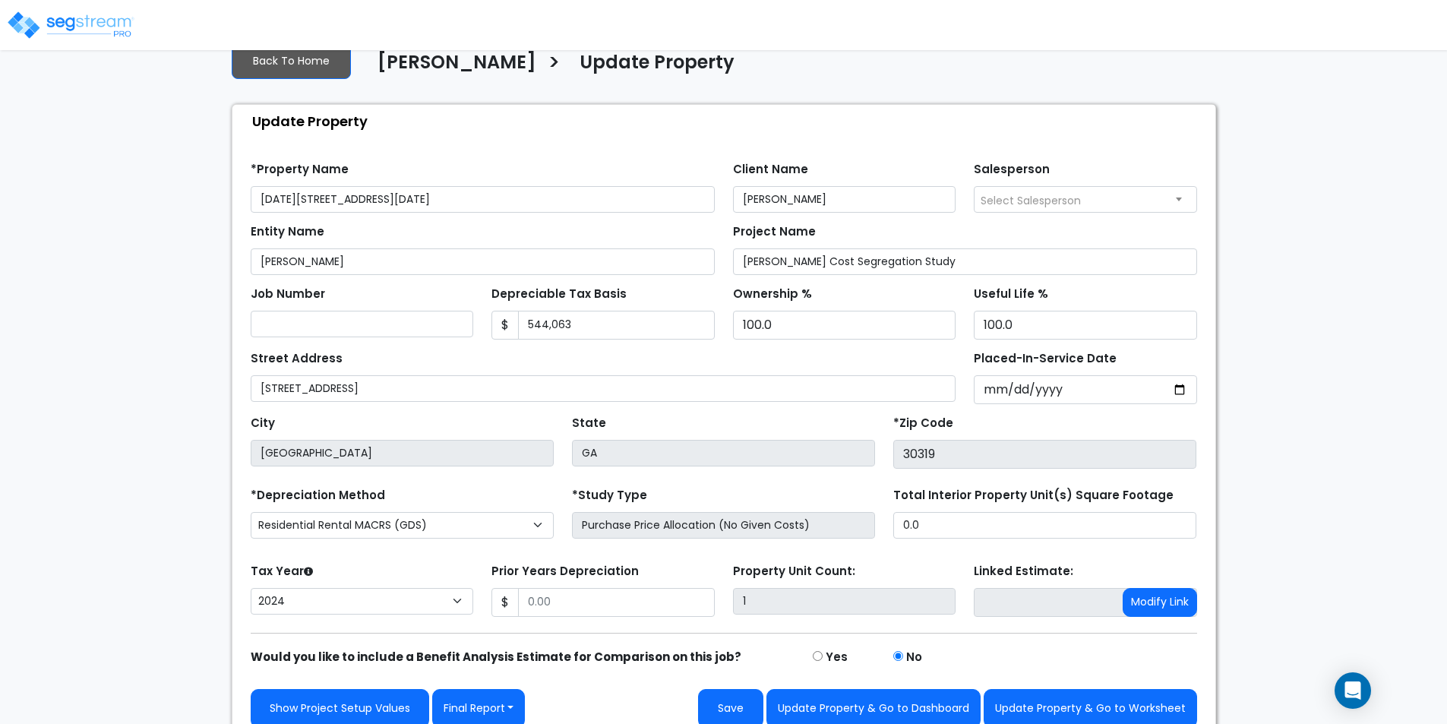
scroll to position [54, 0]
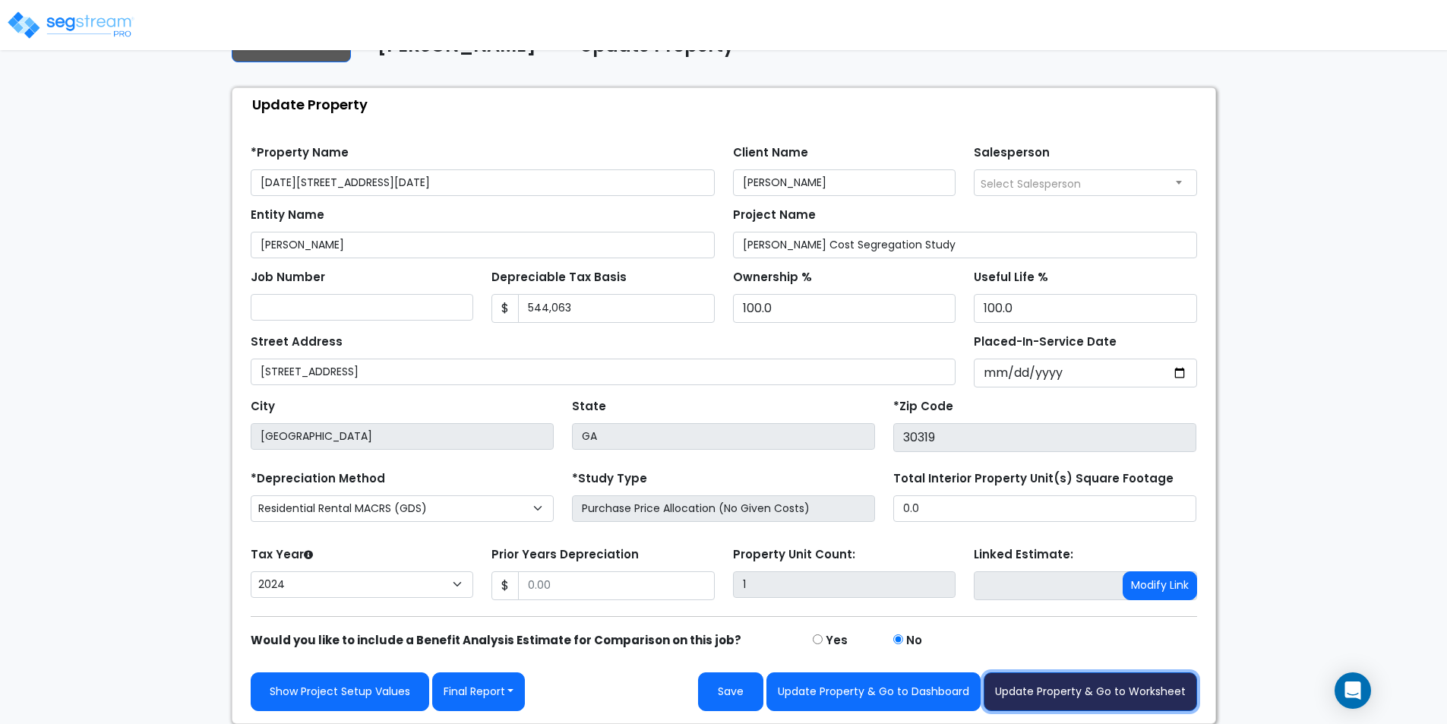
click at [1071, 703] on button "Update Property & Go to Worksheet" at bounding box center [1090, 691] width 213 height 39
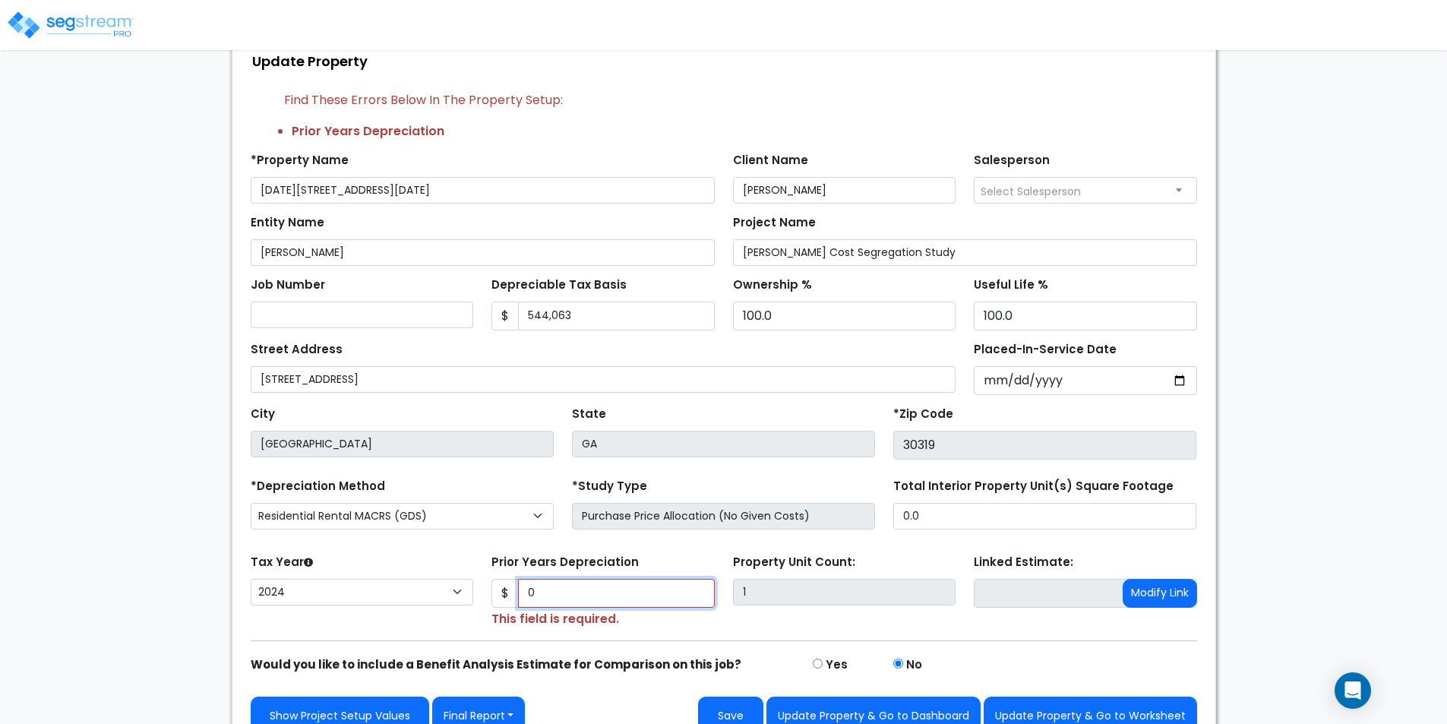
scroll to position [122, 0]
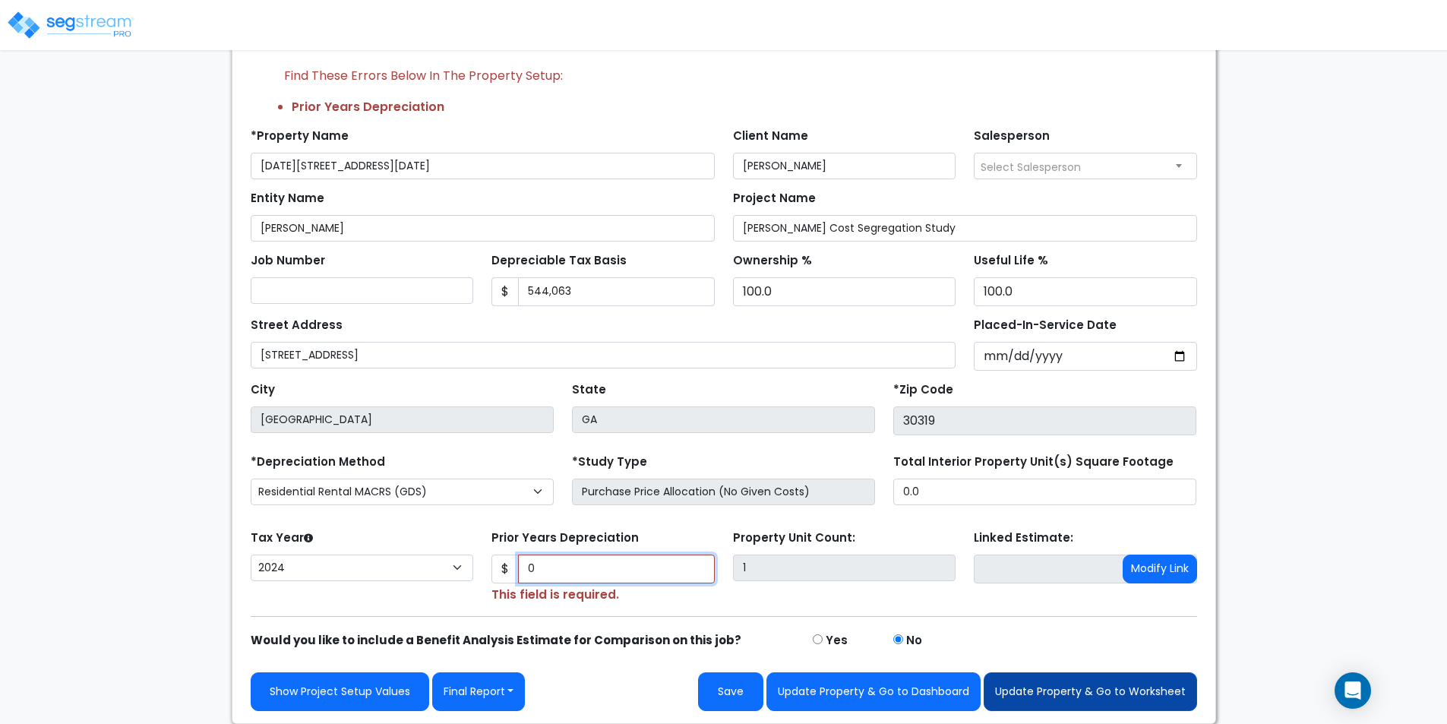
type input "0"
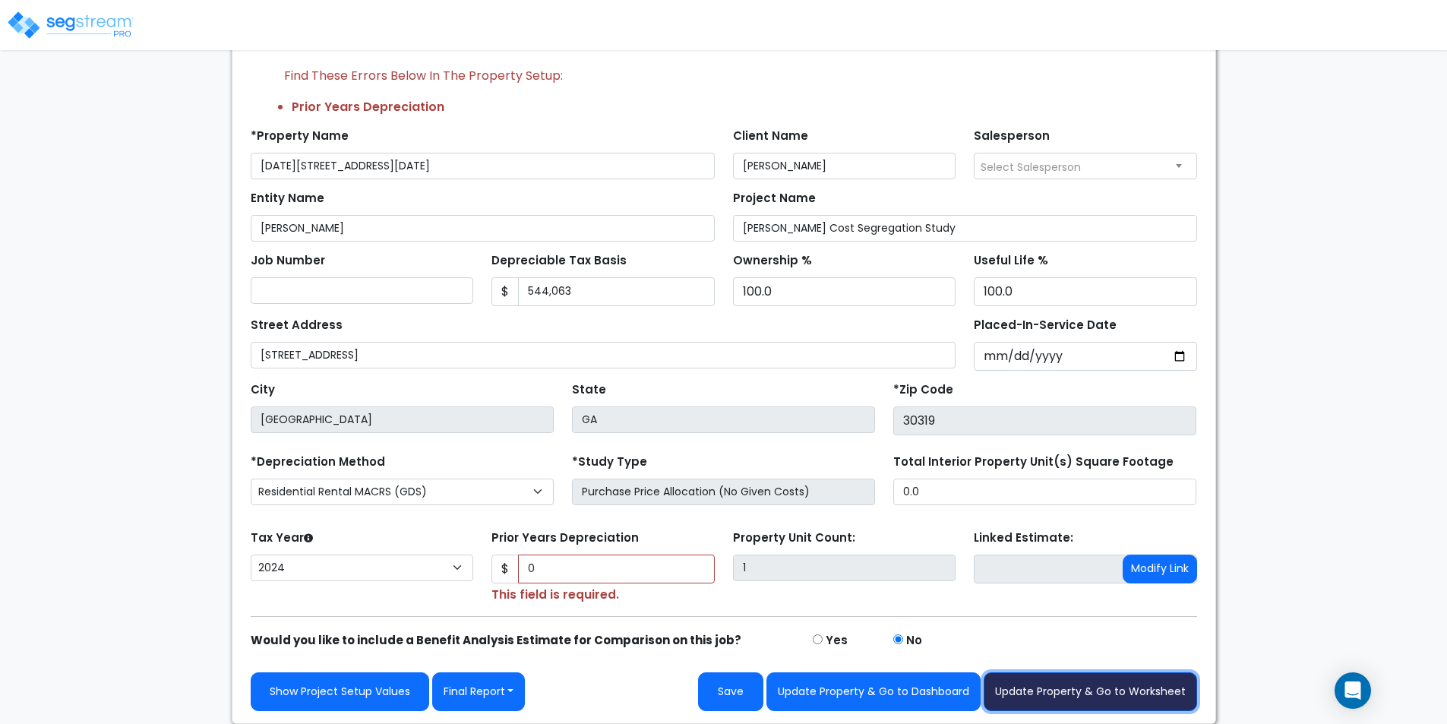
click at [1087, 688] on button "Update Property & Go to Worksheet" at bounding box center [1090, 691] width 213 height 39
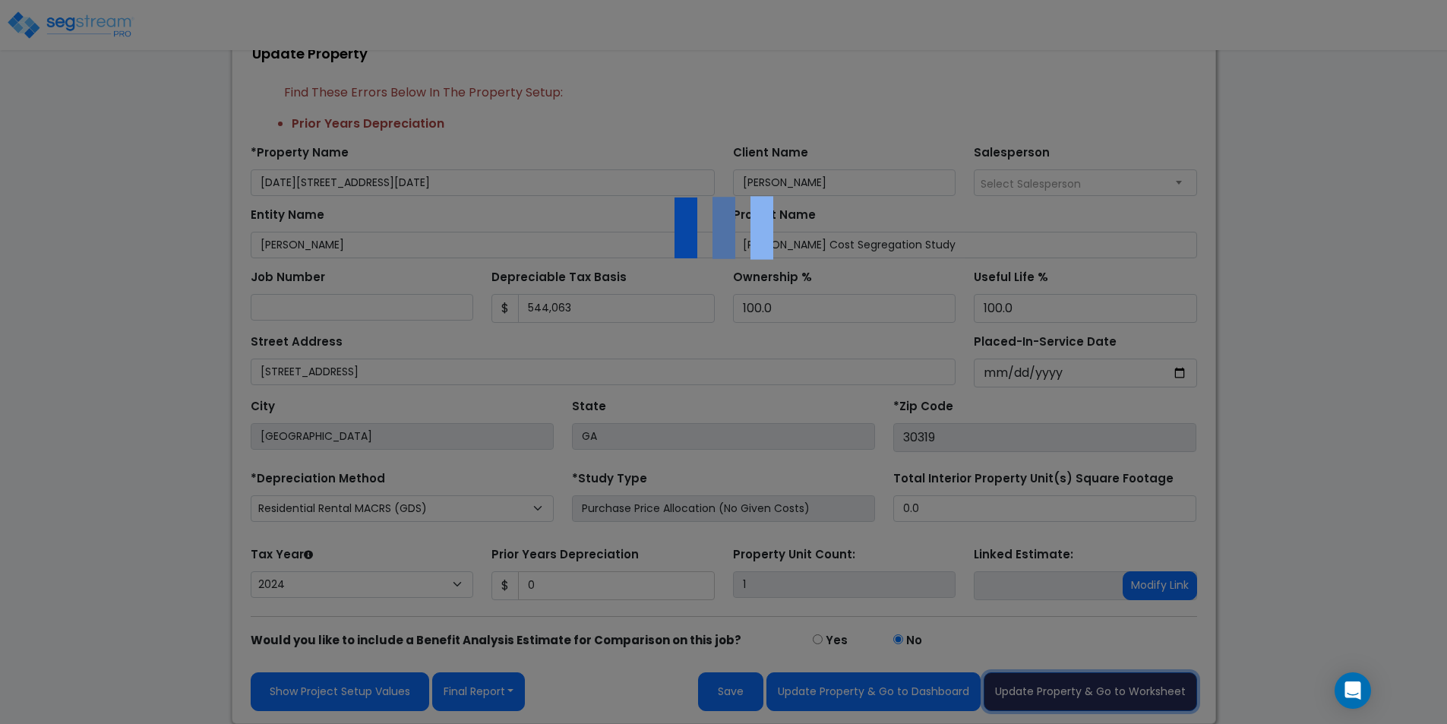
scroll to position [105, 0]
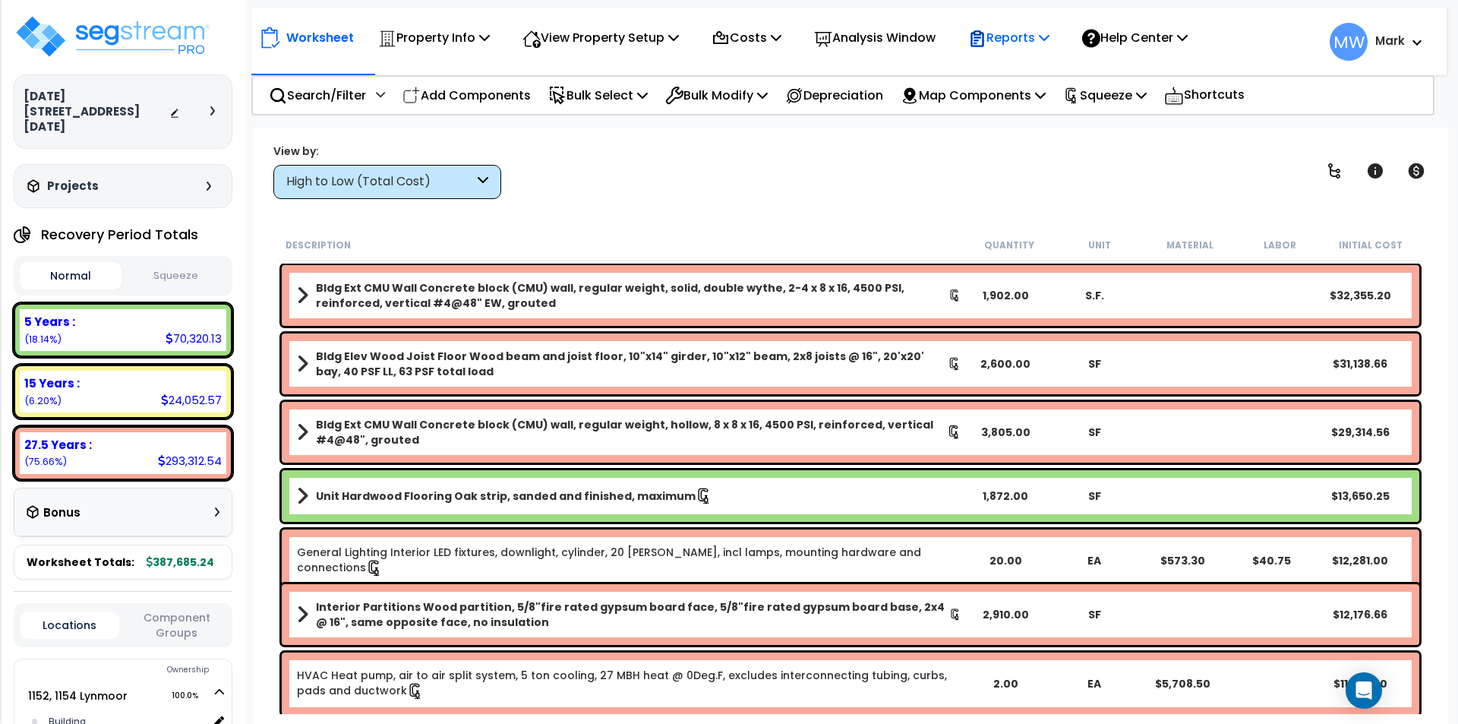
click at [1043, 43] on p "Reports" at bounding box center [1008, 37] width 81 height 21
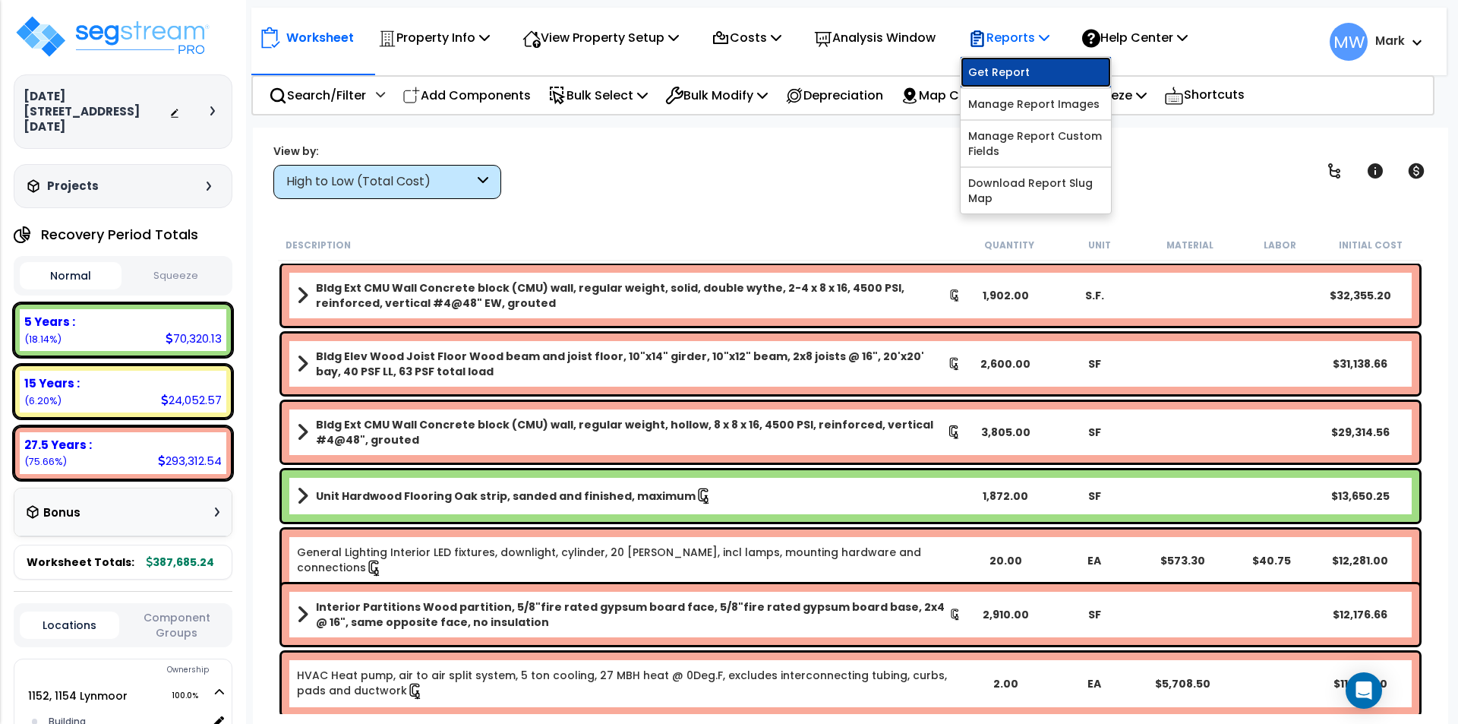
click at [1044, 72] on link "Get Report" at bounding box center [1036, 72] width 150 height 30
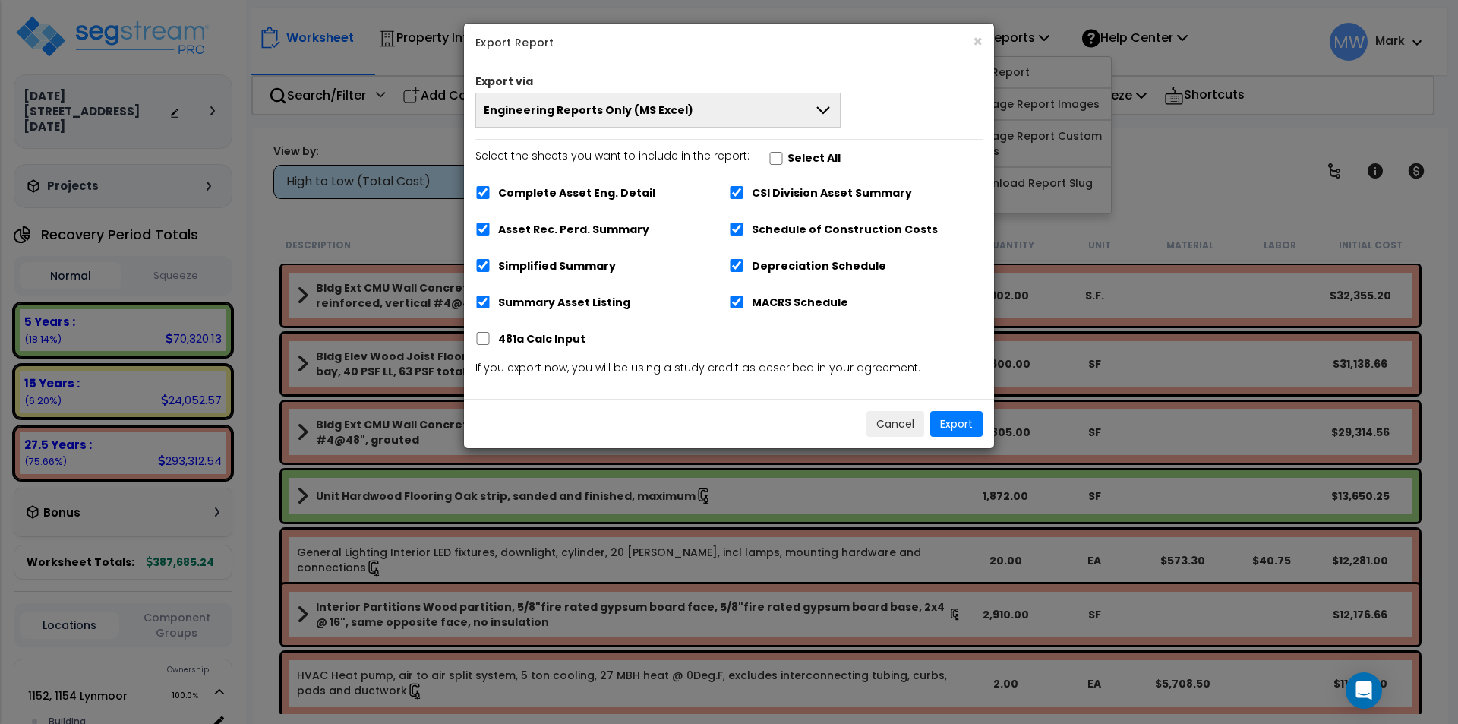
click at [737, 87] on div "Export via" at bounding box center [729, 83] width 530 height 19
drag, startPoint x: 733, startPoint y: 109, endPoint x: 715, endPoint y: 137, distance: 33.1
click at [733, 109] on button "Engineering Reports Only (MS Excel)" at bounding box center [657, 110] width 365 height 35
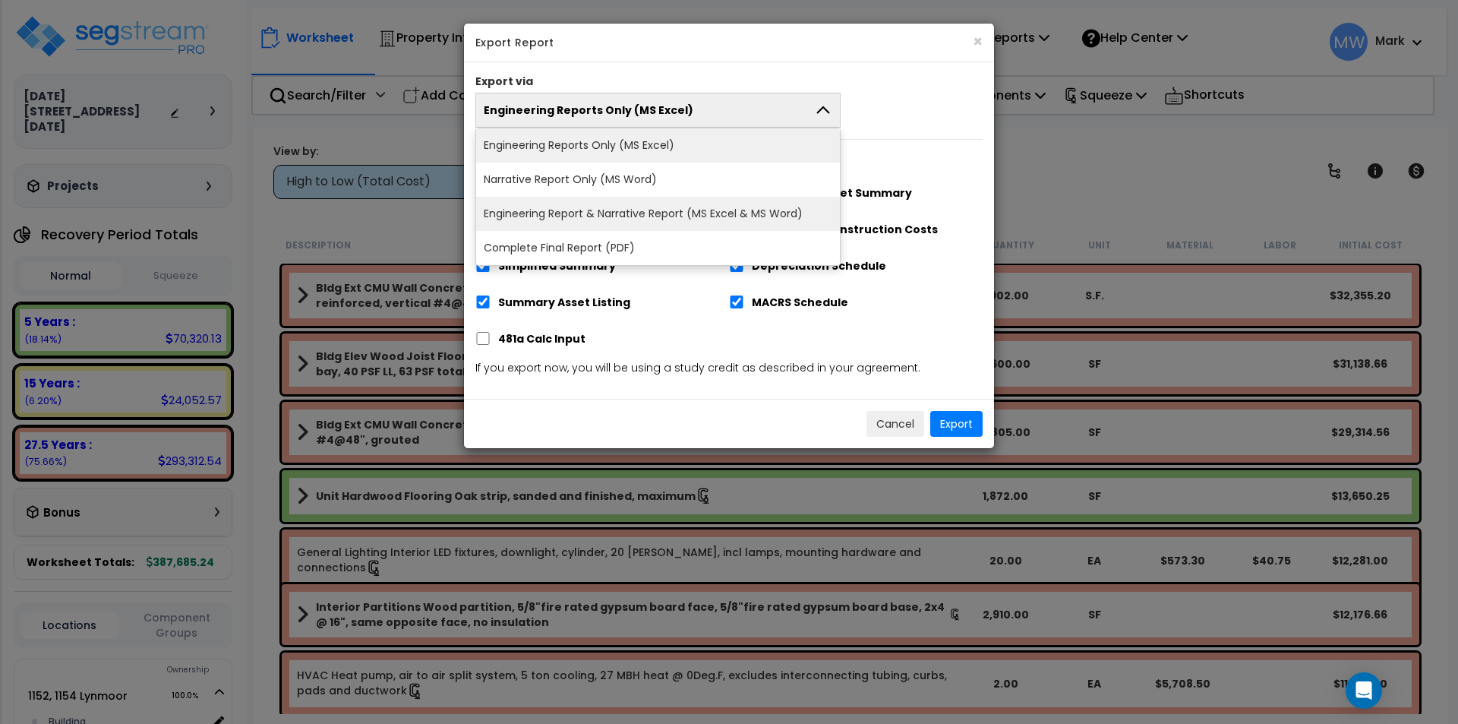
click at [708, 206] on li "Engineering Report & Narrative Report (MS Excel & MS Word)" at bounding box center [658, 214] width 364 height 34
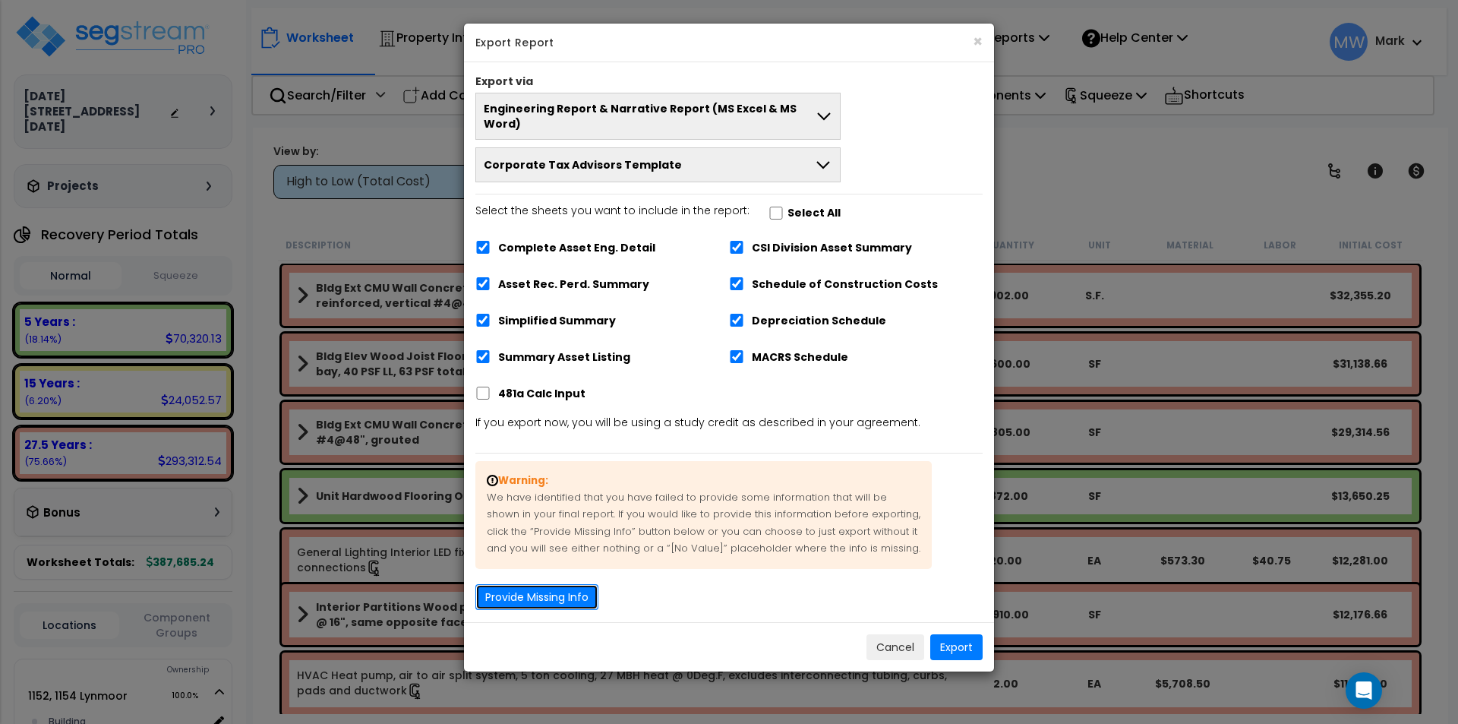
click at [556, 586] on button "Provide Missing Info" at bounding box center [536, 597] width 123 height 26
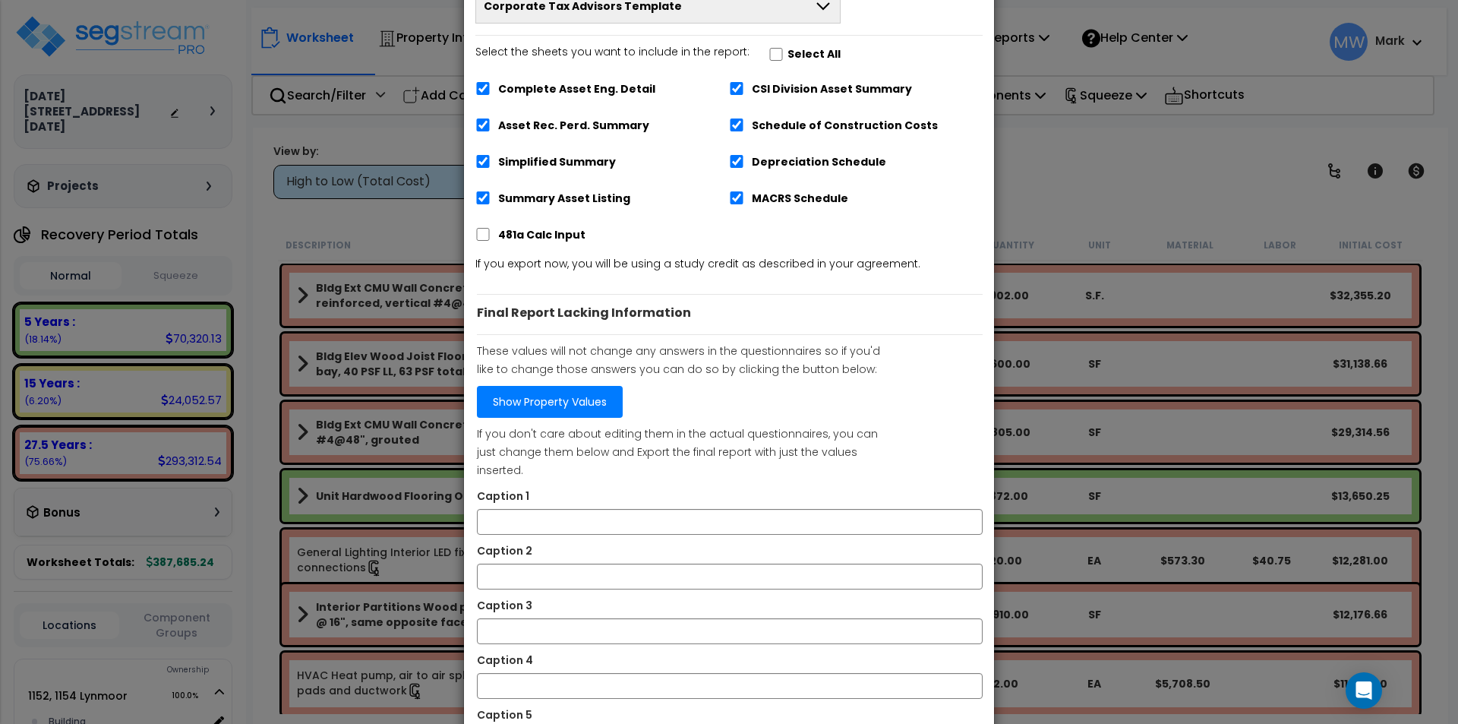
scroll to position [305, 0]
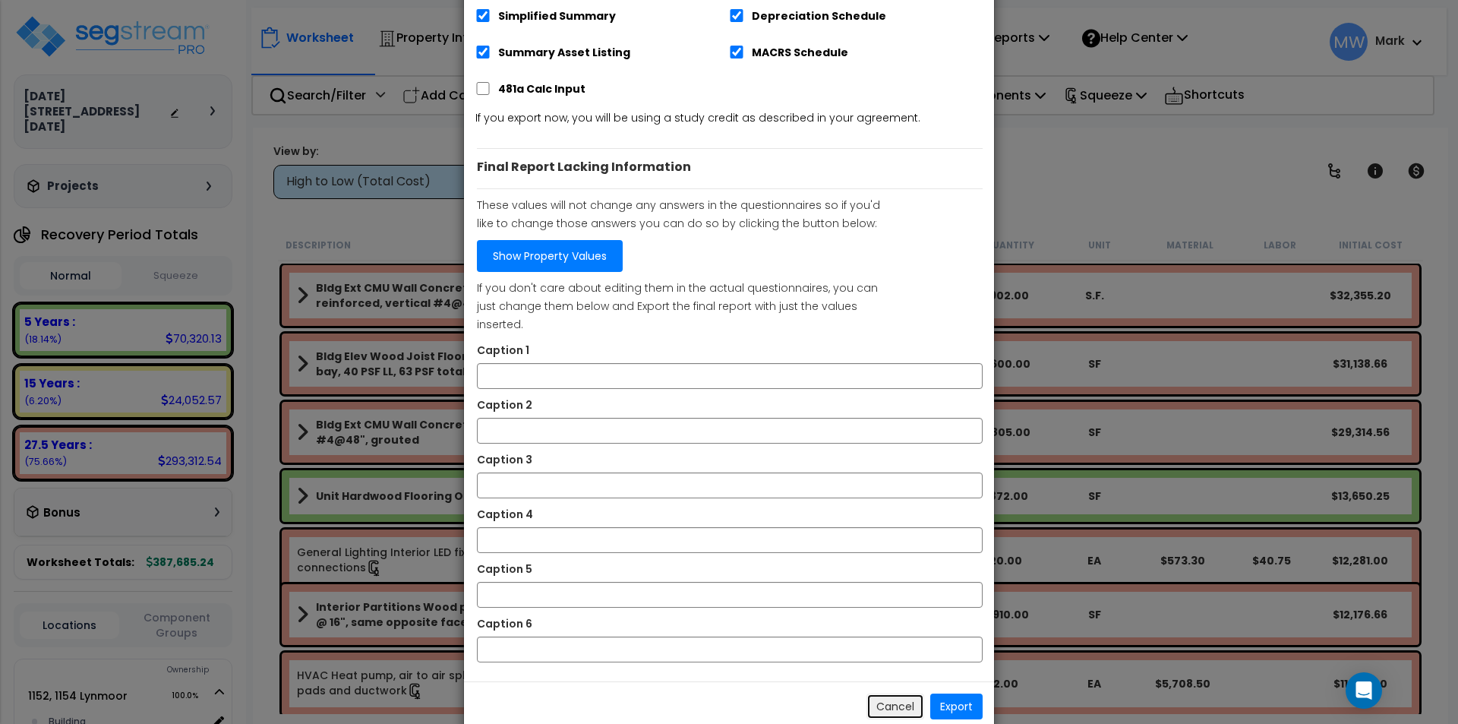
click at [892, 693] on button "Cancel" at bounding box center [896, 706] width 58 height 26
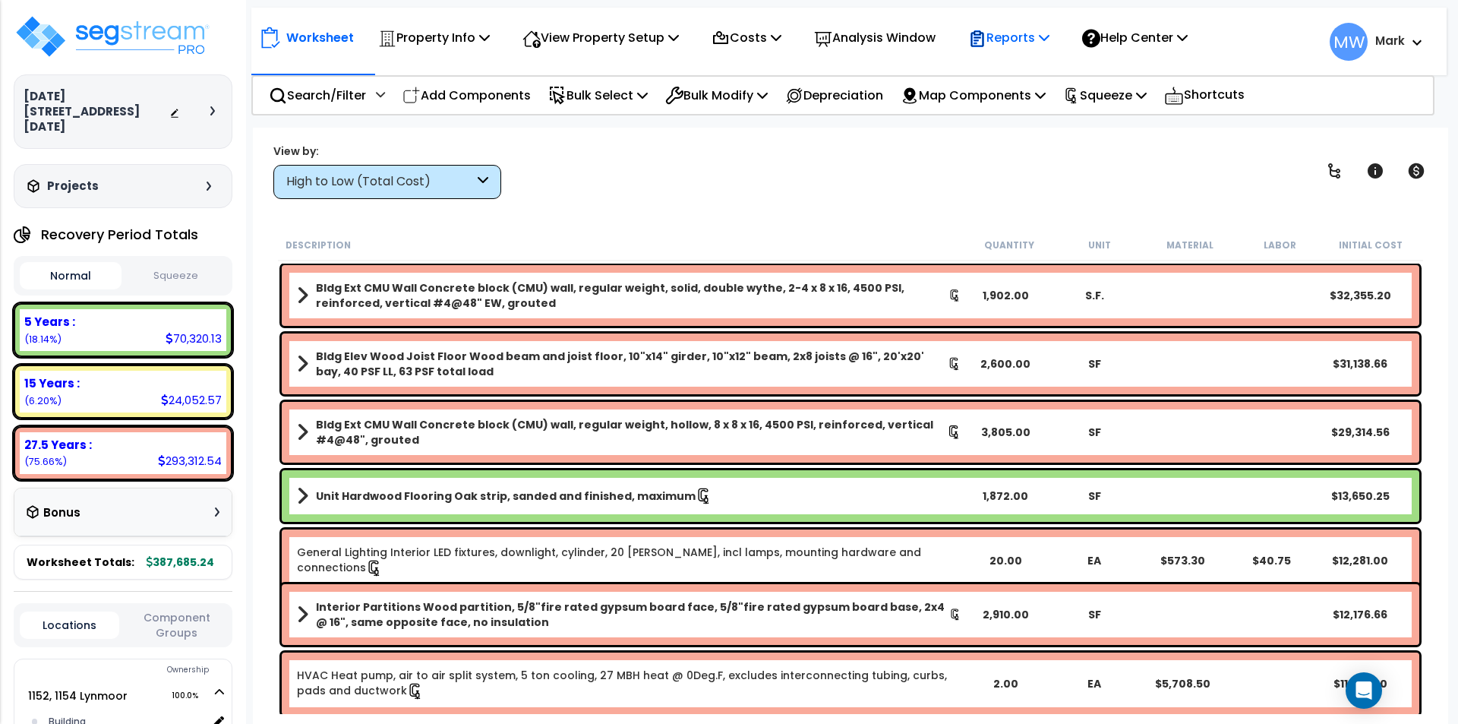
click at [1037, 42] on p "Reports" at bounding box center [1008, 37] width 81 height 21
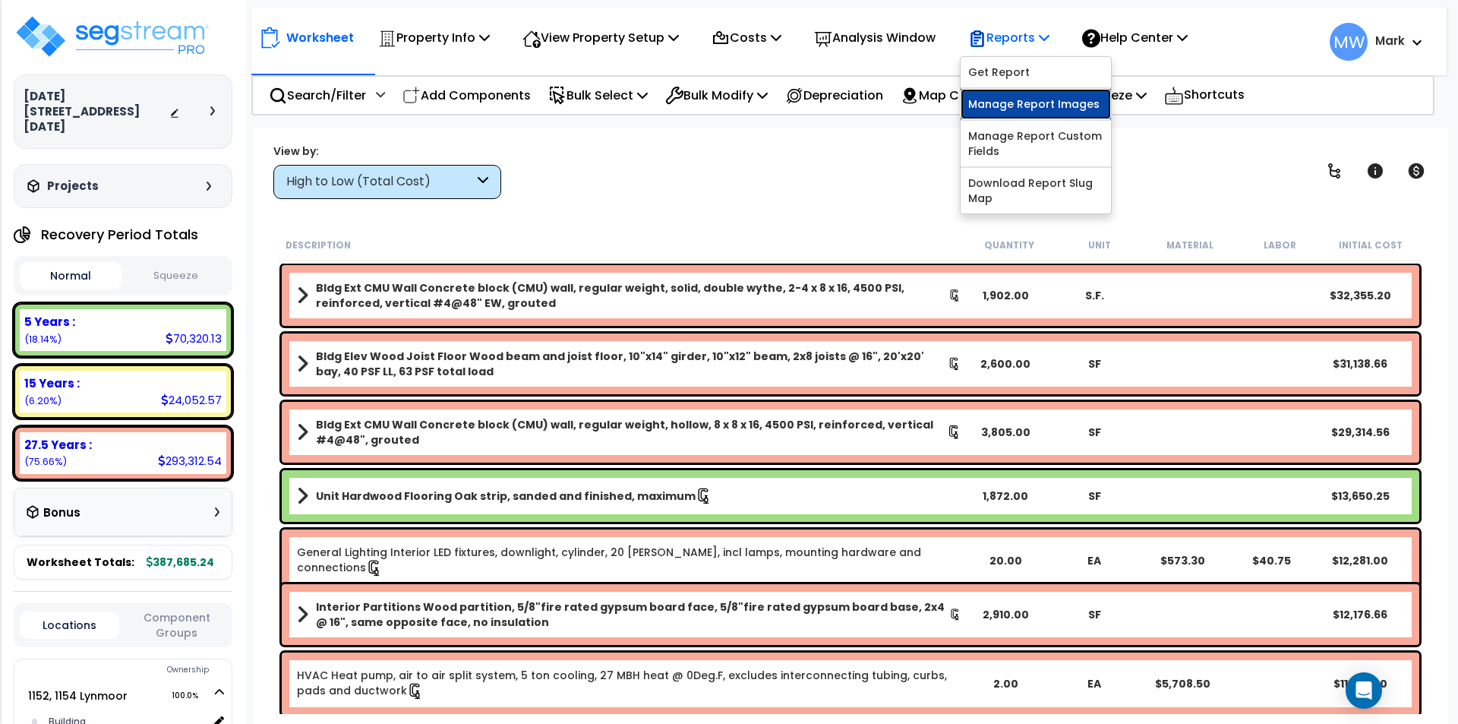
click at [1037, 95] on link "Manage Report Images" at bounding box center [1036, 104] width 150 height 30
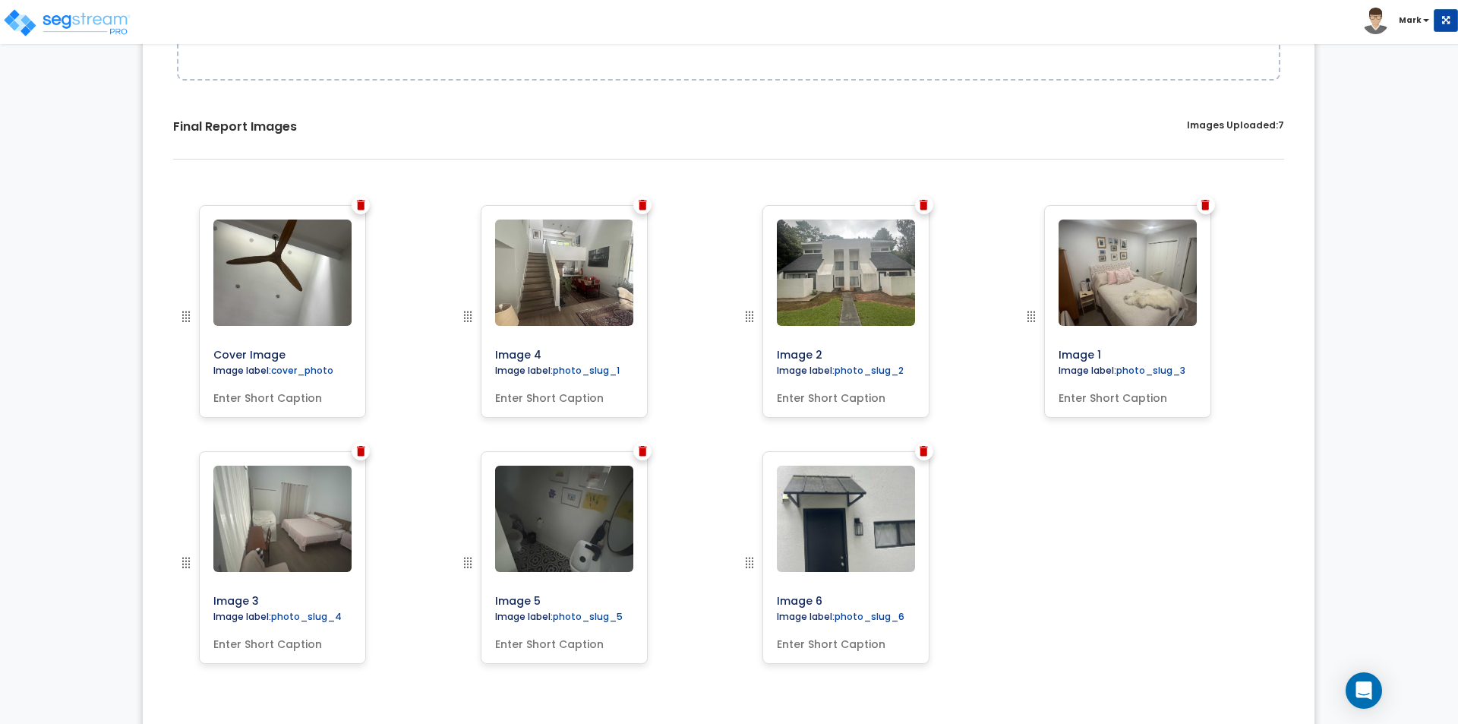
scroll to position [435, 0]
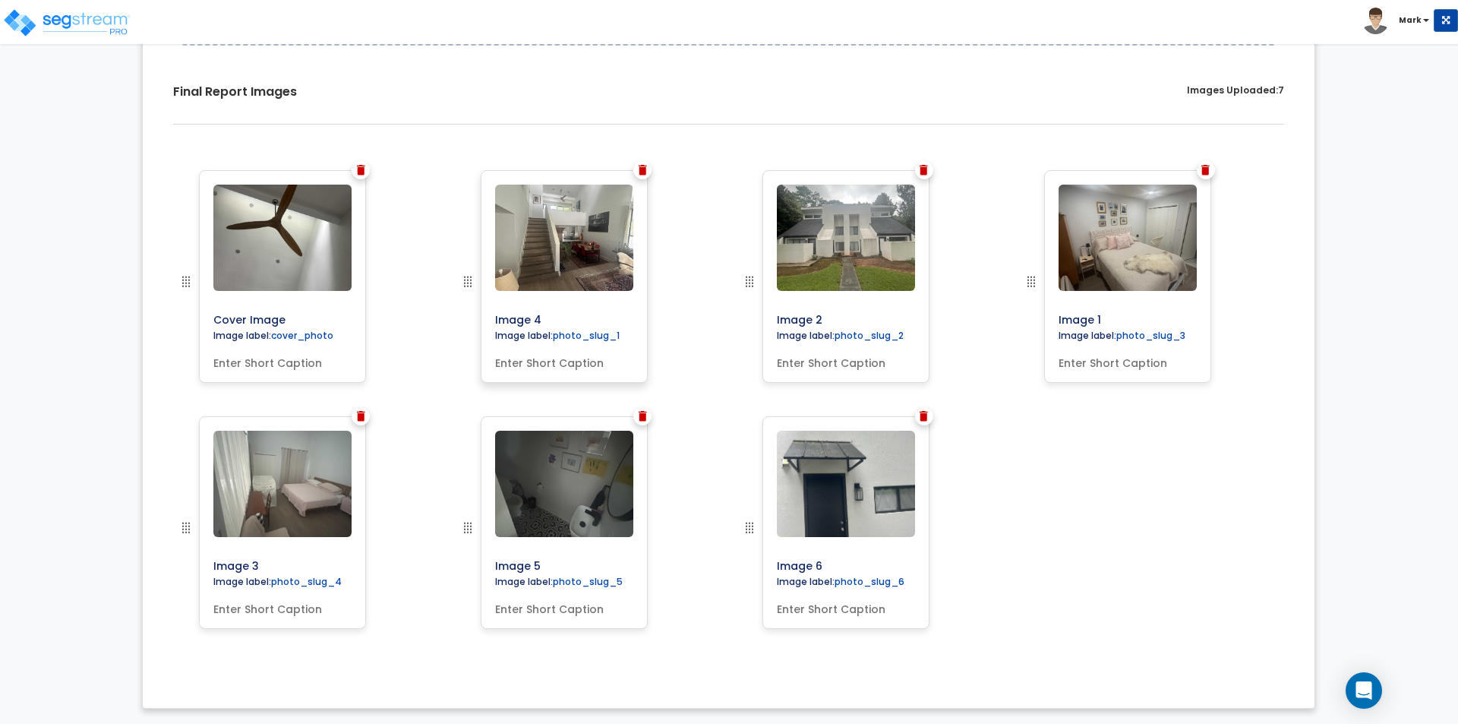
click at [529, 355] on input "text" at bounding box center [564, 359] width 150 height 21
type input "Living Room"
click at [811, 361] on input "text" at bounding box center [846, 359] width 150 height 21
type input "Front of Building"
click at [1105, 360] on input "text" at bounding box center [1128, 359] width 150 height 21
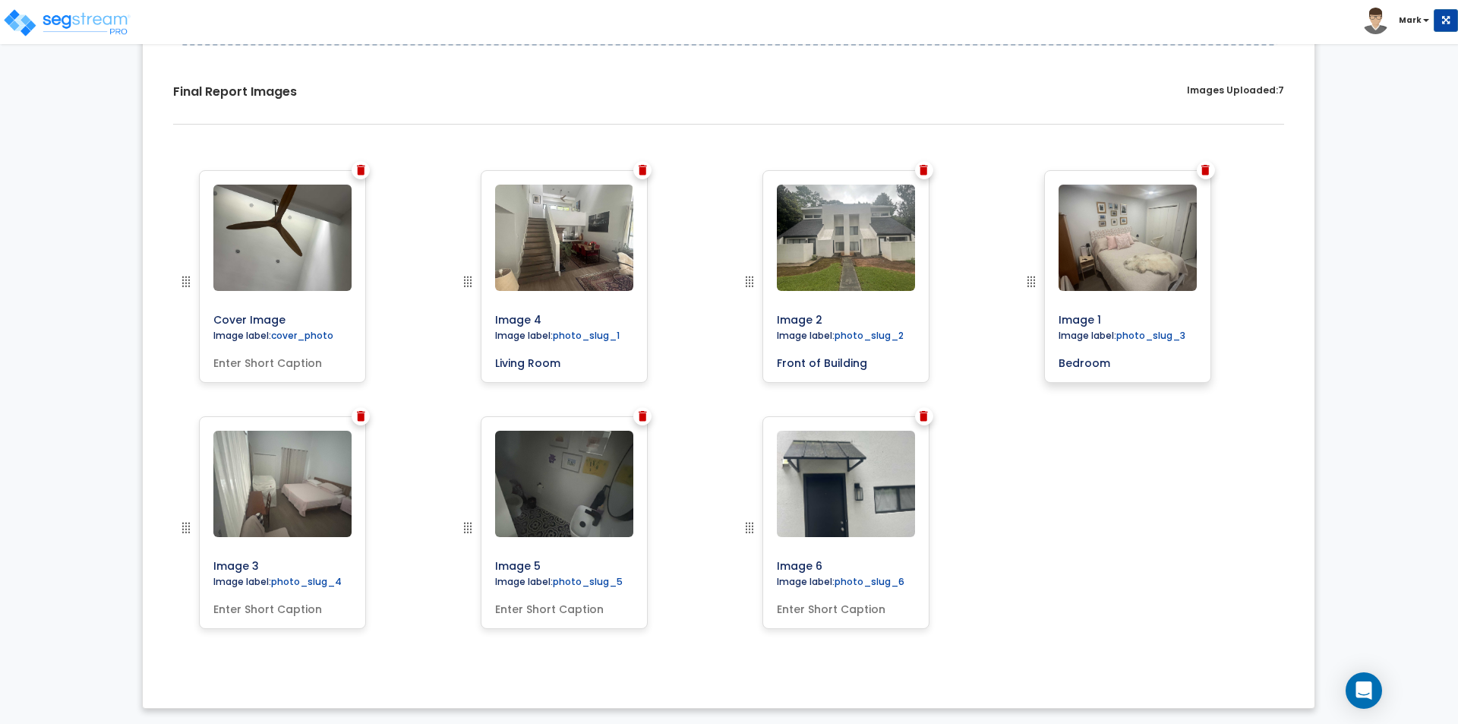
drag, startPoint x: 1089, startPoint y: 354, endPoint x: 1046, endPoint y: 348, distance: 43.7
type input "Bedroom"
drag, startPoint x: 1046, startPoint y: 348, endPoint x: 1063, endPoint y: 503, distance: 155.9
click at [1072, 503] on div "Cover Image Image label: cover_photo Image 4 Image 2" at bounding box center [728, 416] width 1149 height 515
click at [314, 612] on input "text" at bounding box center [282, 605] width 150 height 21
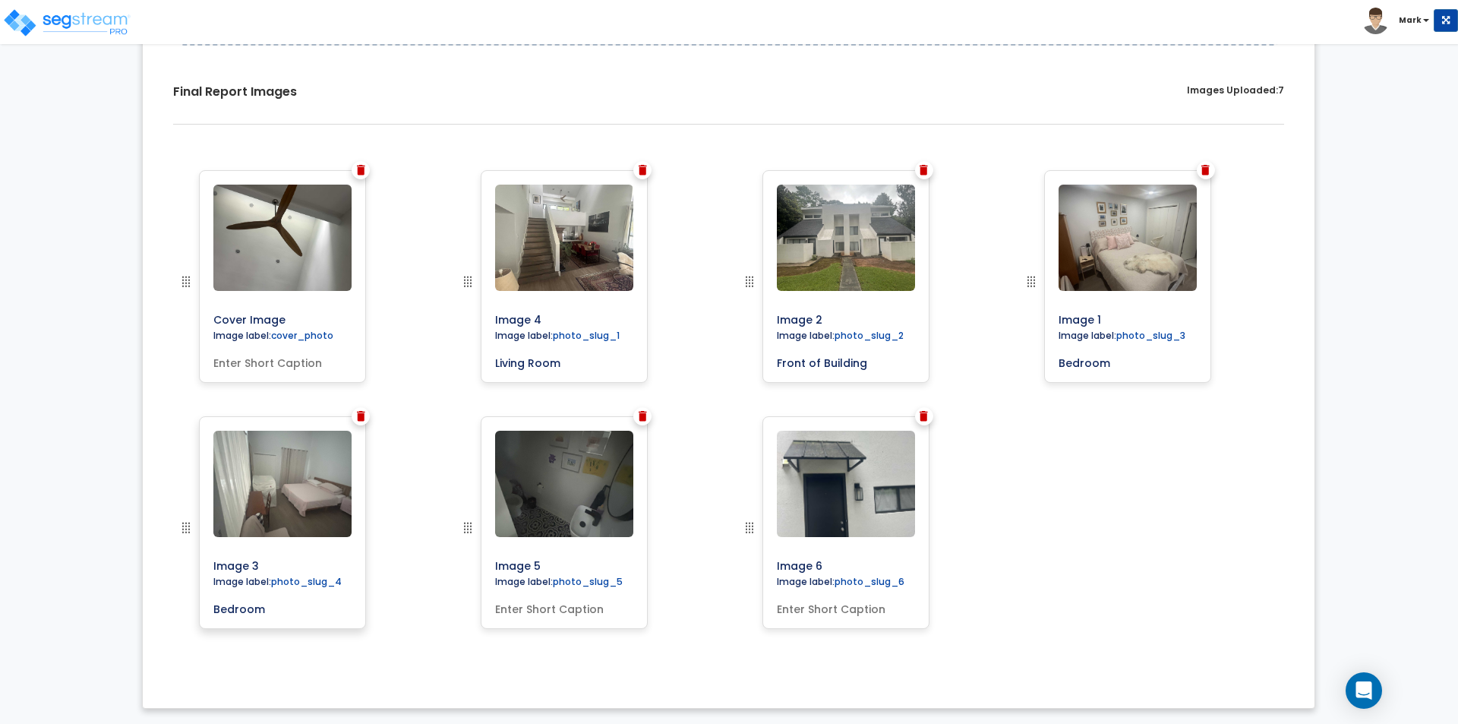
type input "Bedroom"
drag, startPoint x: 312, startPoint y: 614, endPoint x: 537, endPoint y: 617, distance: 224.8
click at [537, 617] on div "Image 5 Image label: photo_slug_5" at bounding box center [564, 522] width 167 height 213
click at [536, 604] on input "text" at bounding box center [564, 605] width 150 height 21
type input "Bathroom"
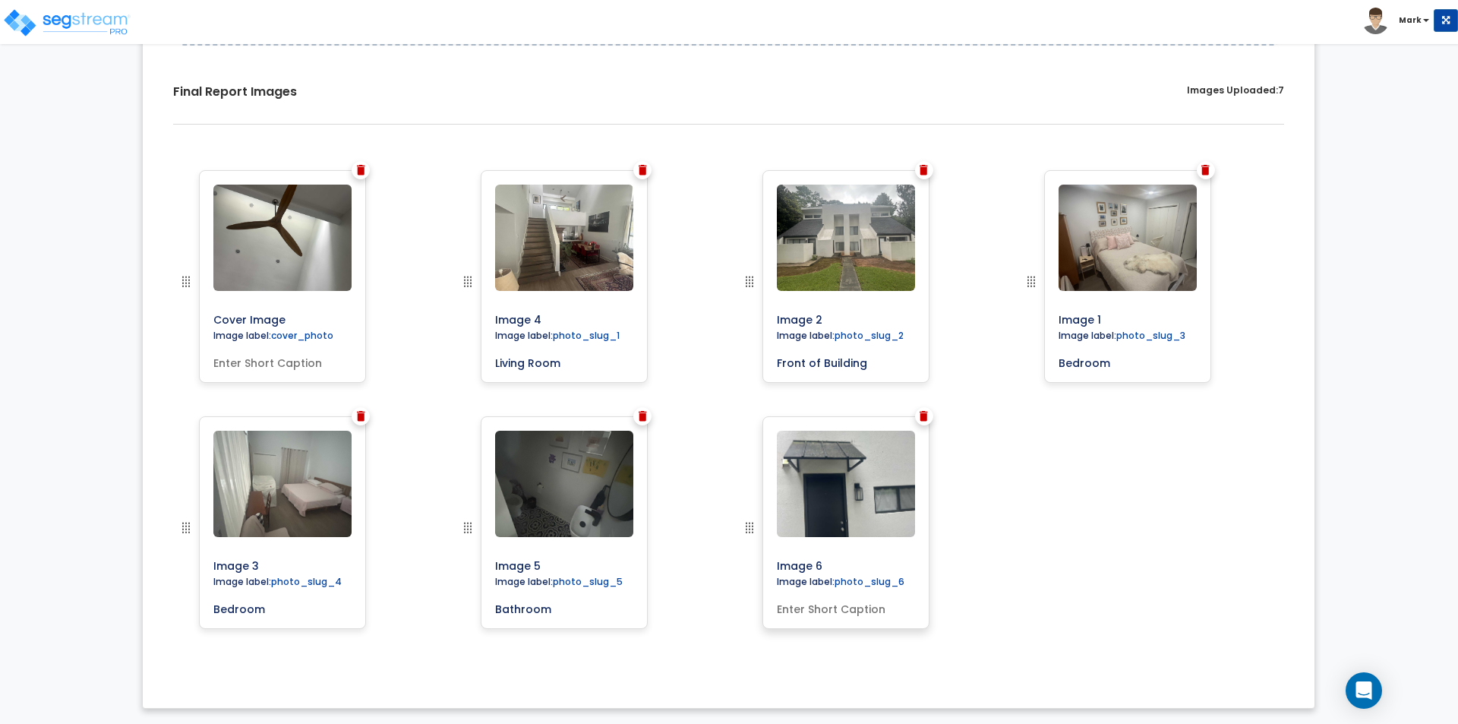
click at [800, 605] on input "text" at bounding box center [846, 605] width 150 height 21
type input "Back Door"
click at [1046, 547] on div "Cover Image Image label: cover_photo Image 4 Image 2" at bounding box center [728, 416] width 1149 height 515
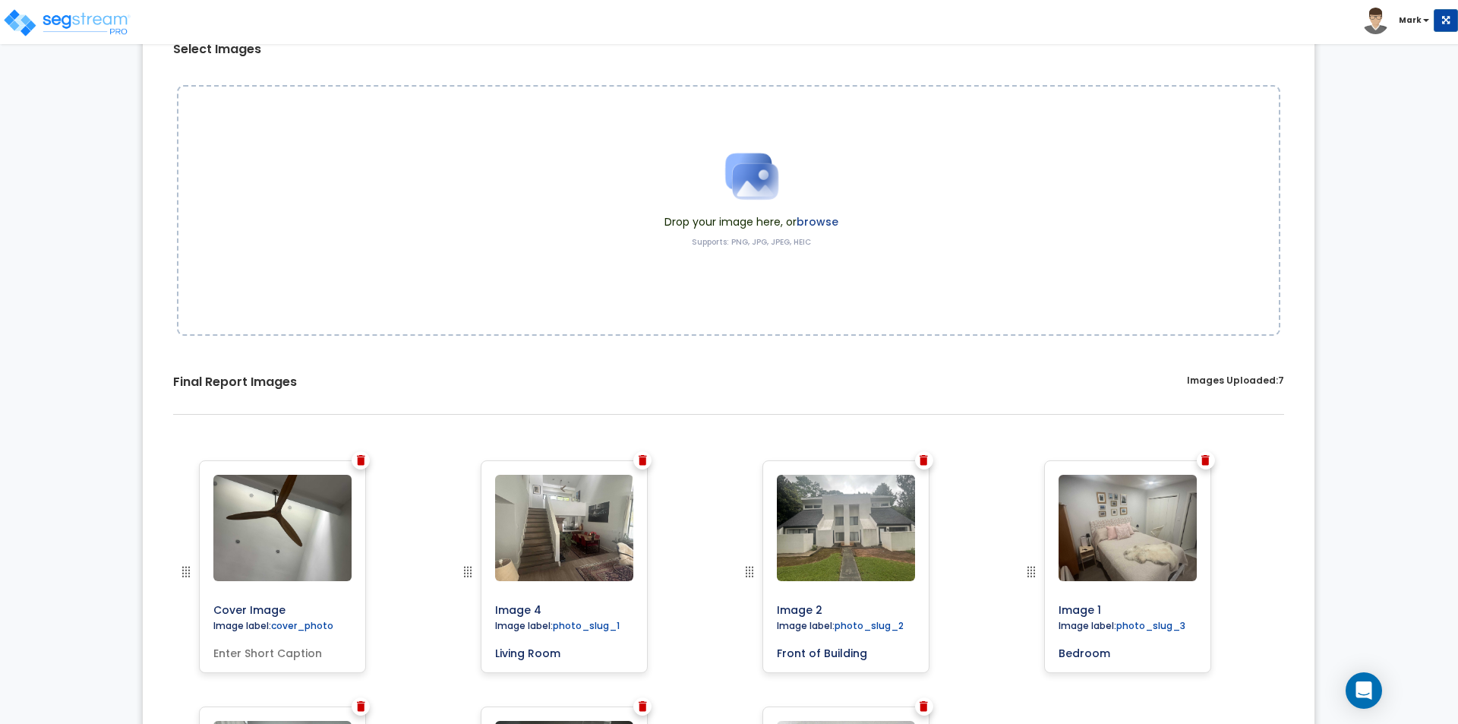
scroll to position [0, 0]
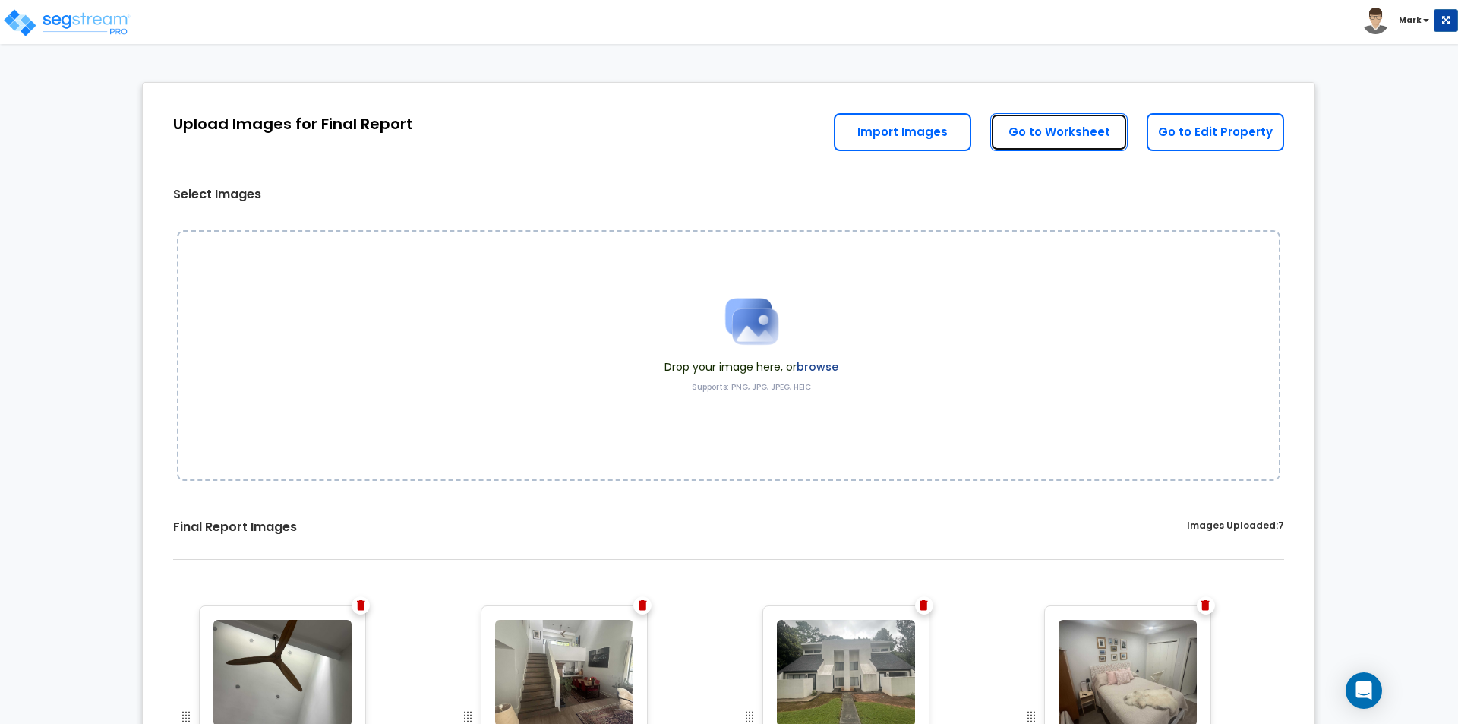
click at [1078, 145] on link "Go to Worksheet" at bounding box center [1058, 132] width 137 height 38
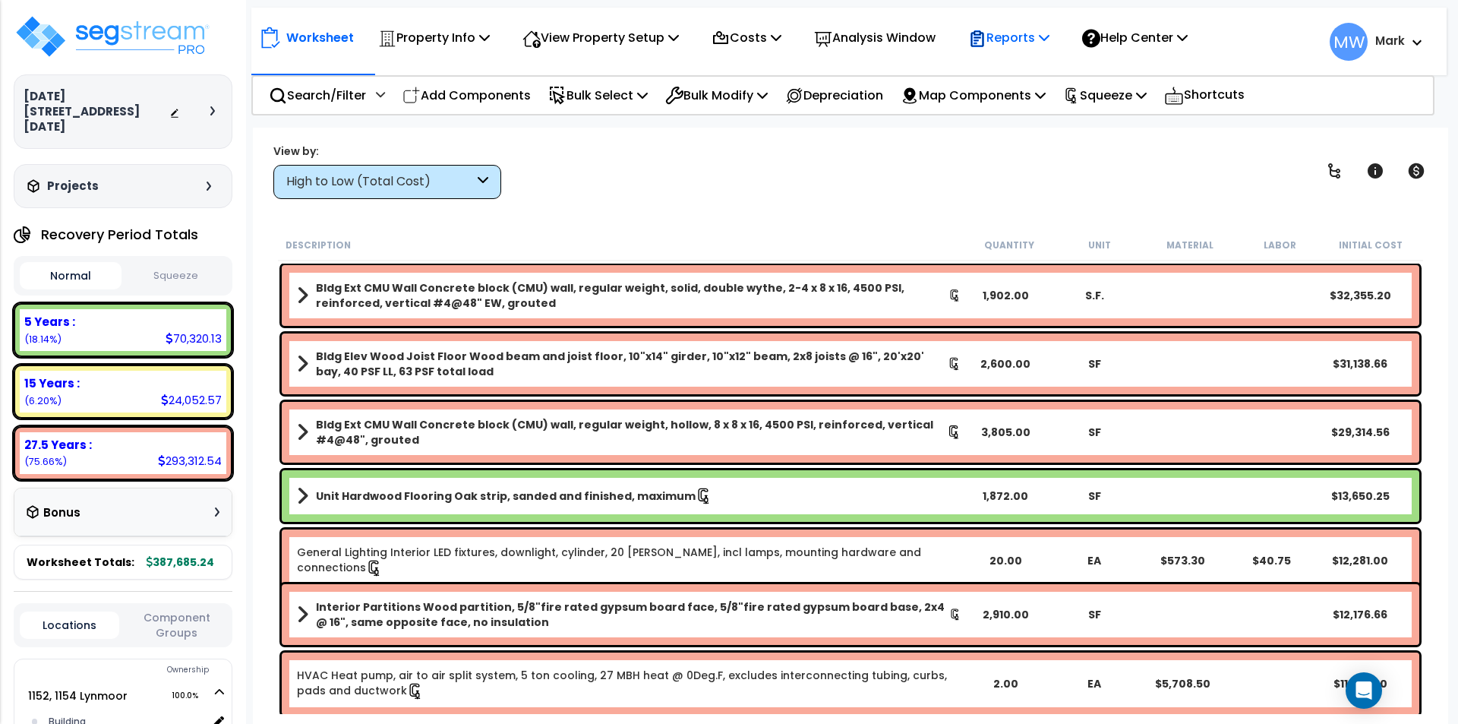
click at [1040, 27] on div "Reports" at bounding box center [1008, 38] width 81 height 36
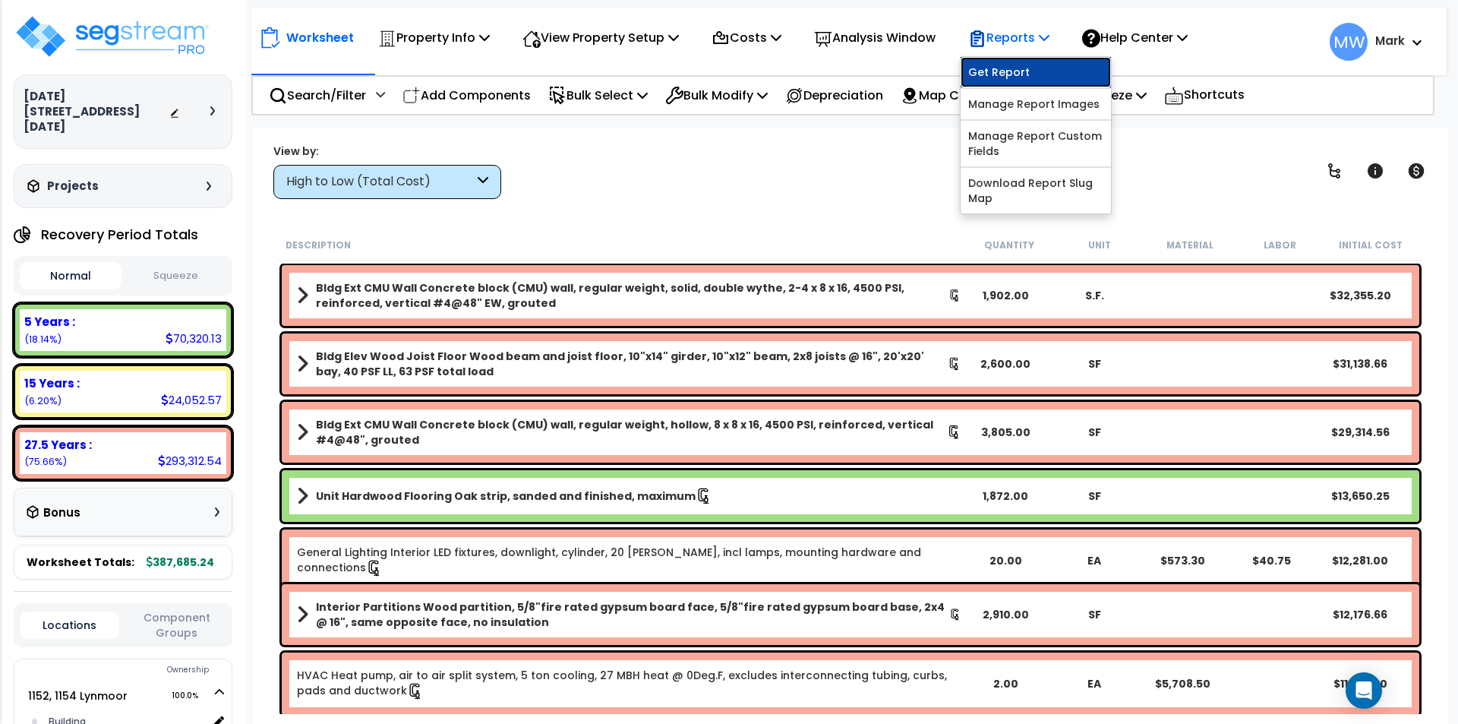
click at [1047, 71] on link "Get Report" at bounding box center [1036, 72] width 150 height 30
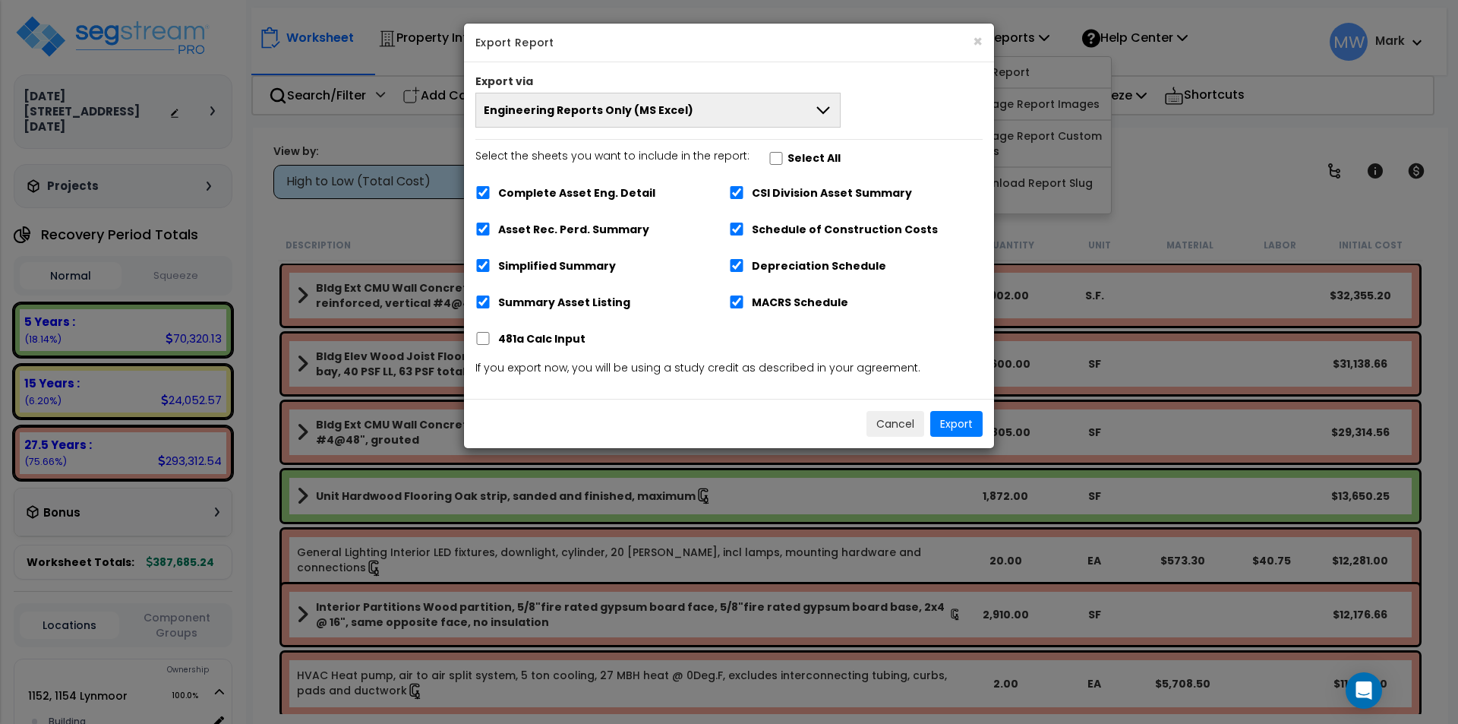
click at [800, 127] on button "Engineering Reports Only (MS Excel)" at bounding box center [657, 110] width 365 height 35
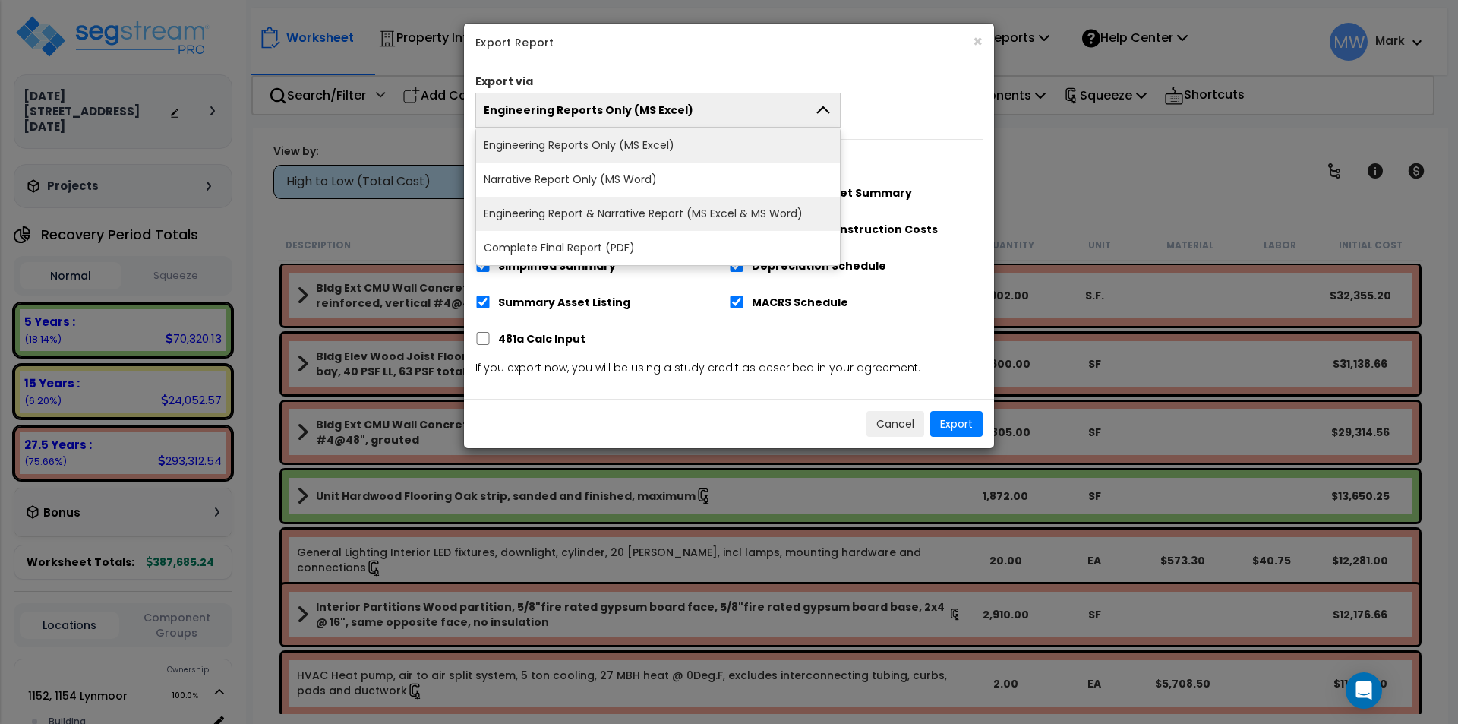
click at [671, 207] on li "Engineering Report & Narrative Report (MS Excel & MS Word)" at bounding box center [658, 214] width 364 height 34
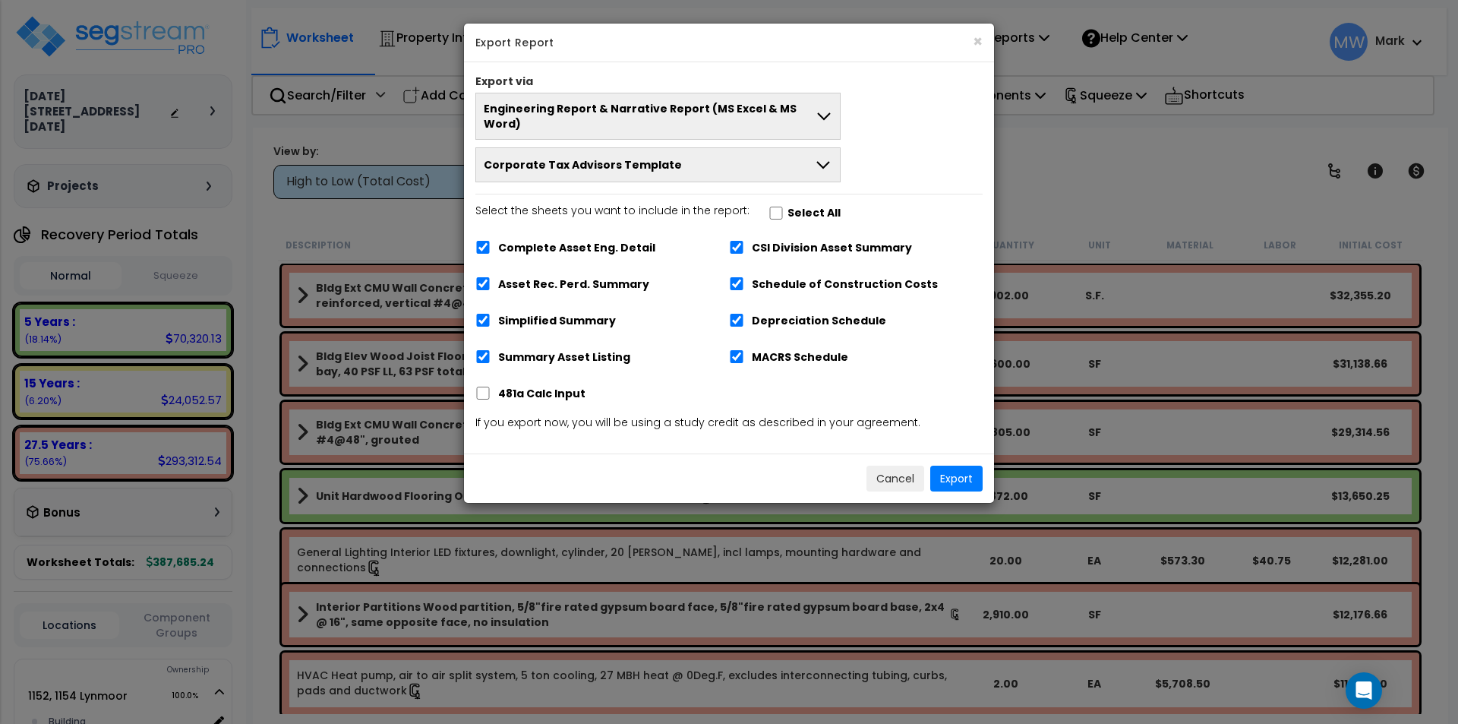
click at [950, 453] on div "Cancel Export" at bounding box center [729, 477] width 530 height 49
click at [961, 468] on button "Export" at bounding box center [956, 479] width 52 height 26
